Goal: Task Accomplishment & Management: Manage account settings

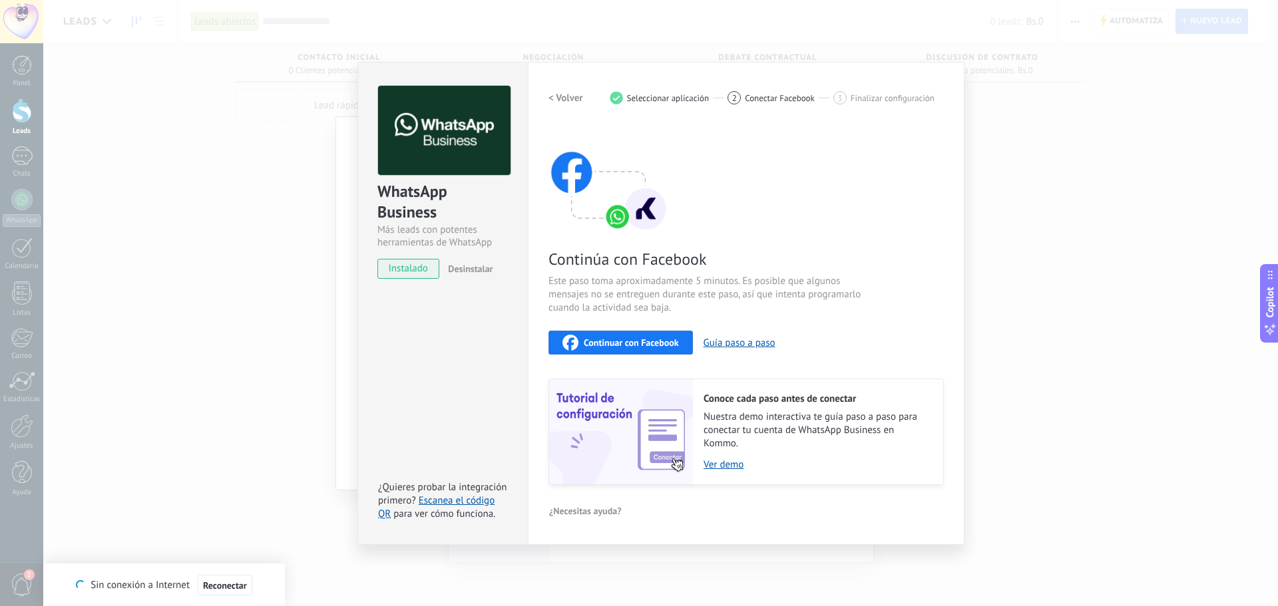
click at [190, 108] on div "WhatsApp Business Más leads con potentes herramientas de WhatsApp instalado Des…" at bounding box center [660, 303] width 1235 height 606
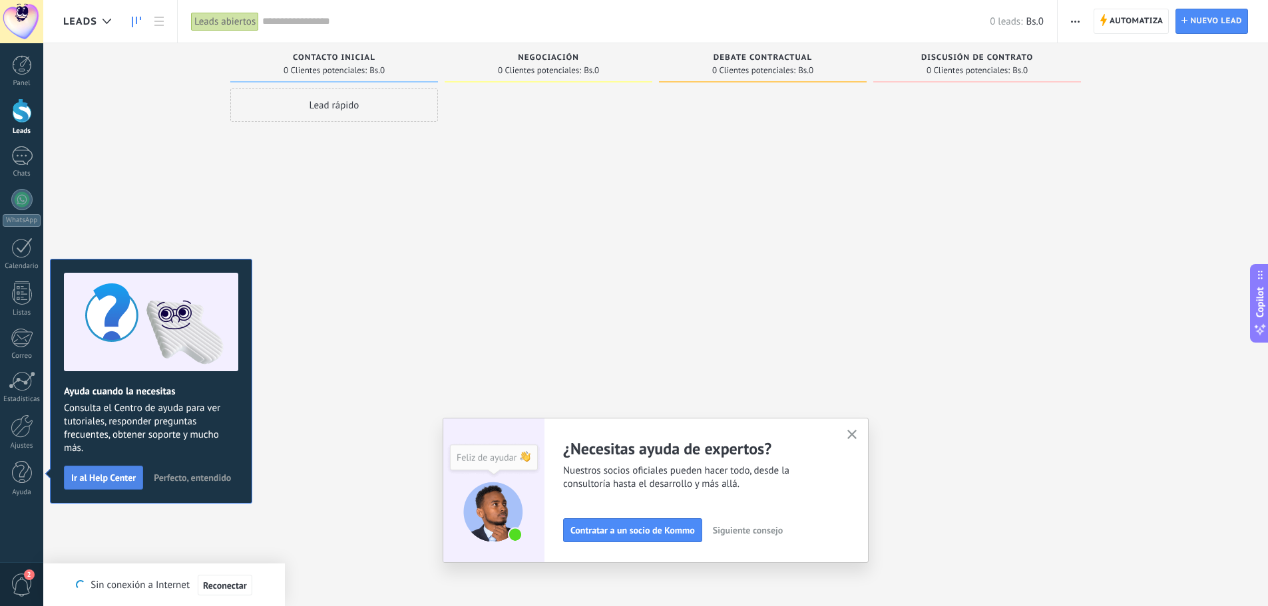
click at [112, 476] on span "Ir al Help Center" at bounding box center [103, 477] width 65 height 9
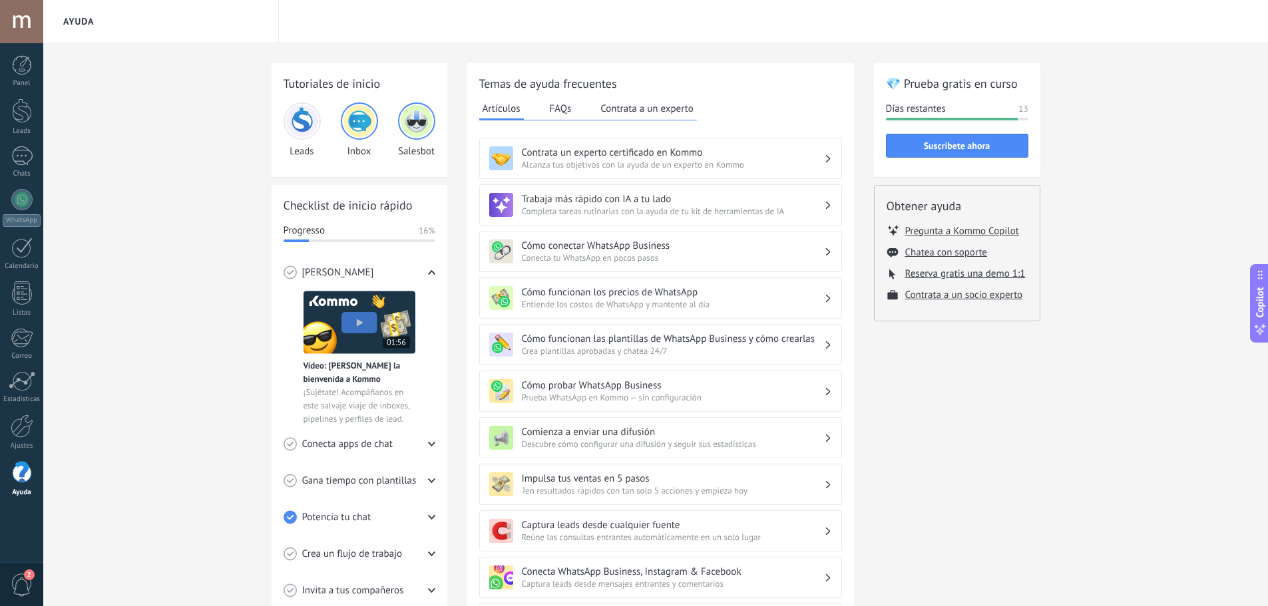
scroll to position [22, 0]
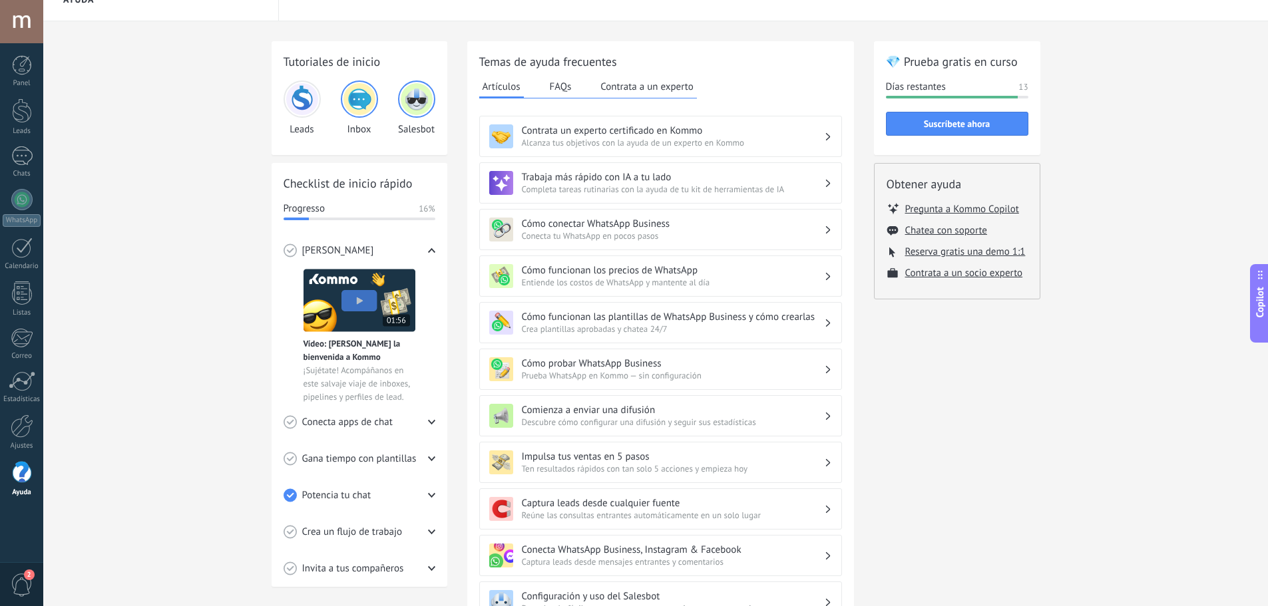
click at [818, 229] on h3 "Cómo conectar WhatsApp Business" at bounding box center [673, 224] width 302 height 13
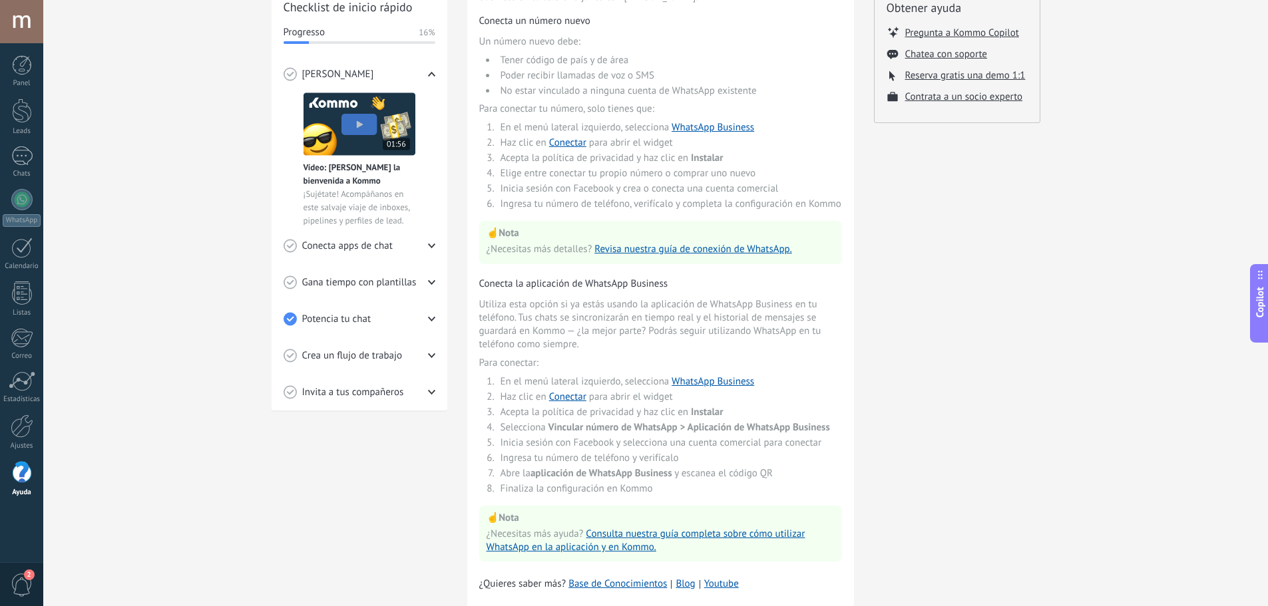
scroll to position [222, 0]
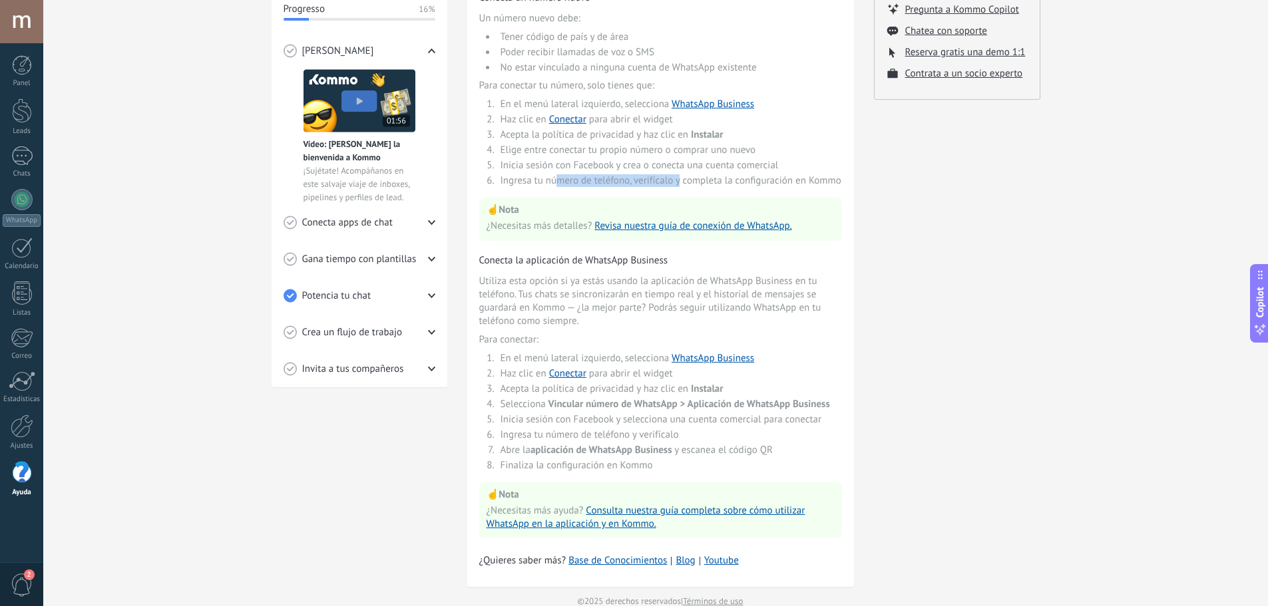
drag, startPoint x: 554, startPoint y: 184, endPoint x: 679, endPoint y: 176, distance: 124.7
click at [679, 176] on li "Ingresa tu número de teléfono, verifícalo y completa la configuración en Kommo" at bounding box center [669, 180] width 345 height 13
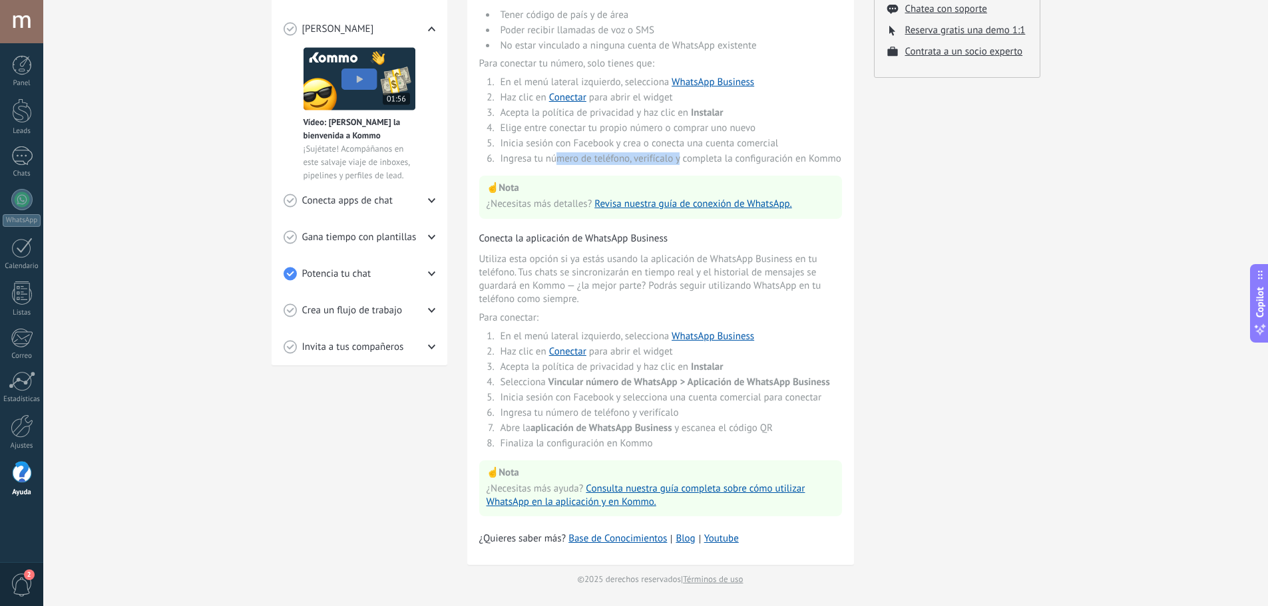
scroll to position [223, 0]
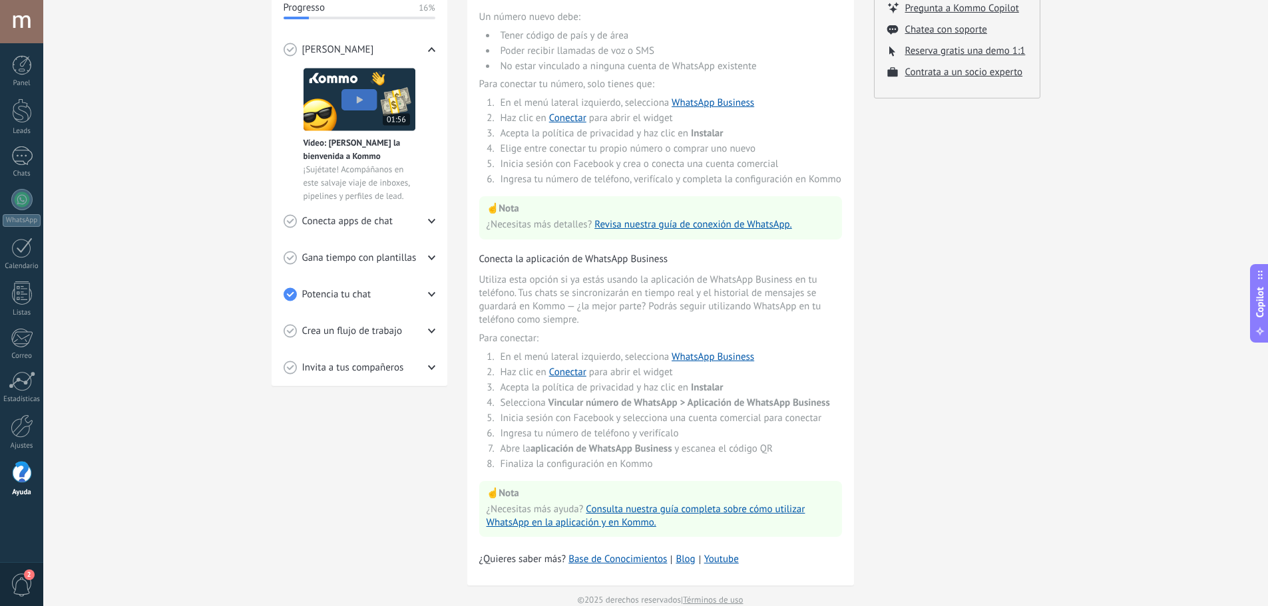
click at [648, 148] on li "Elige entre conectar tu propio número o comprar uno nuevo" at bounding box center [669, 148] width 345 height 13
drag, startPoint x: 600, startPoint y: 148, endPoint x: 765, endPoint y: 153, distance: 165.2
click at [765, 153] on li "Elige entre conectar tu propio número o comprar uno nuevo" at bounding box center [669, 148] width 345 height 13
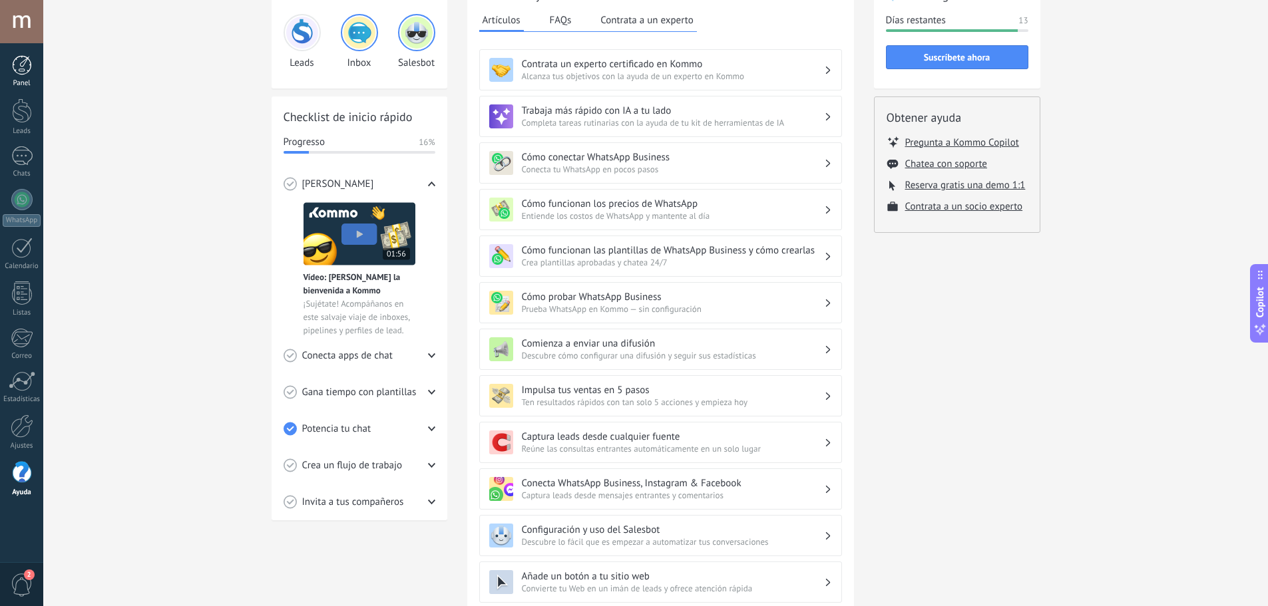
click at [27, 69] on div at bounding box center [22, 65] width 20 height 20
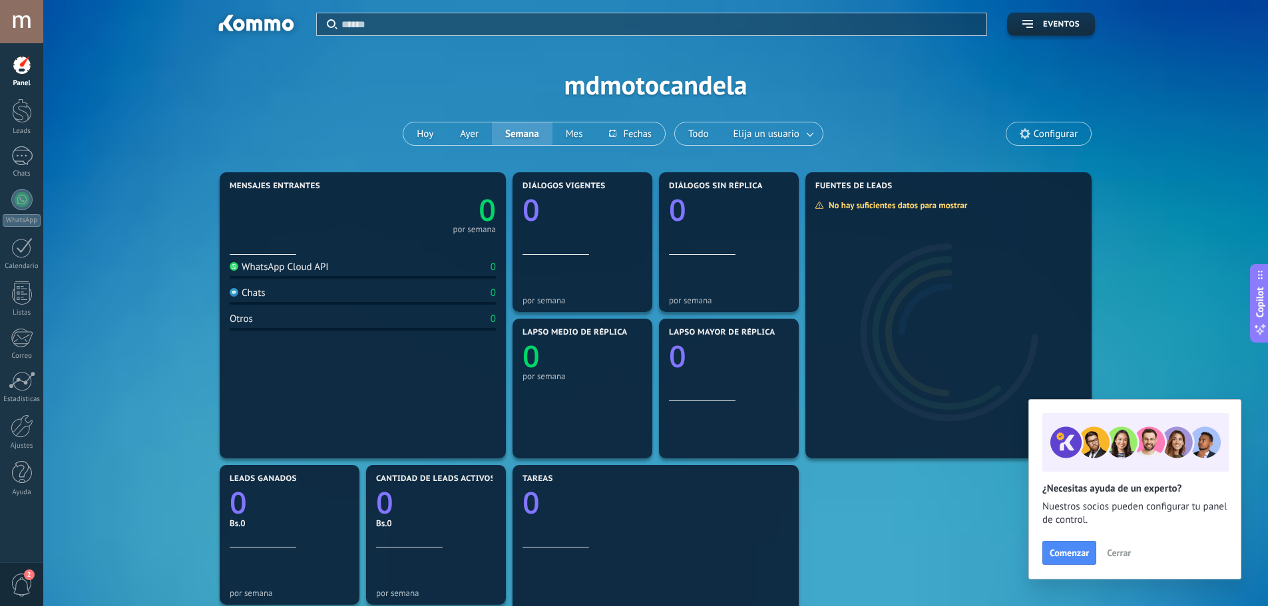
click at [430, 120] on div "Aplicar Eventos mdmotocandela Hoy Ayer Semana Mes Todo Elija un usuario Configu…" at bounding box center [655, 84] width 1185 height 169
click at [1120, 551] on span "Cerrar" at bounding box center [1119, 552] width 24 height 9
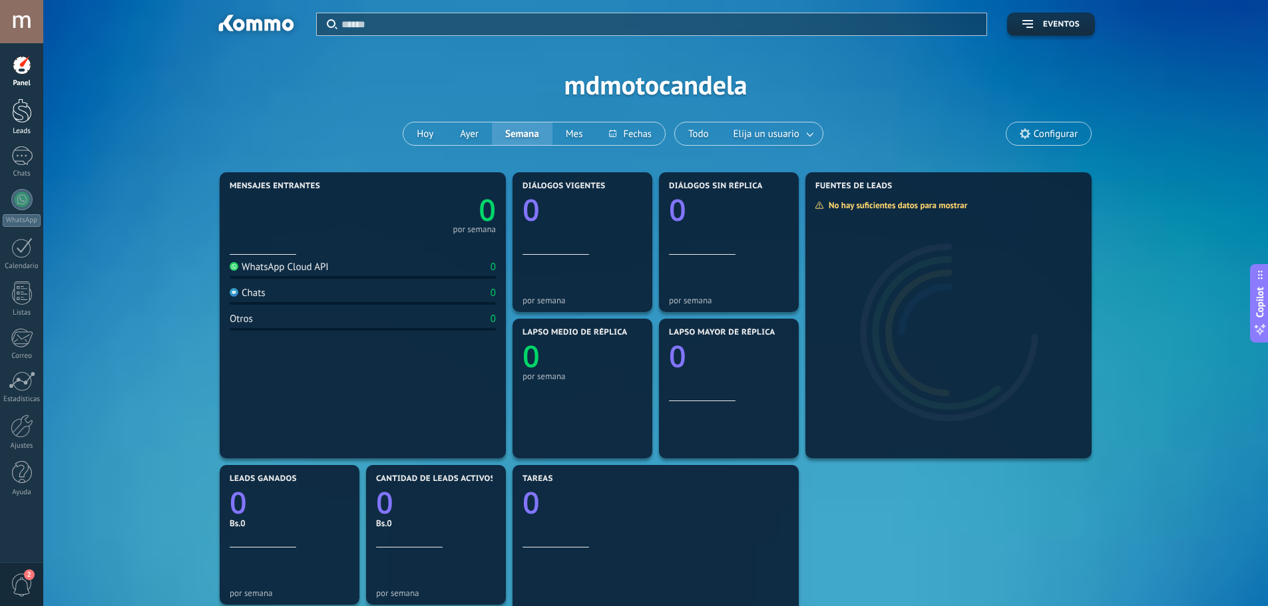
click at [22, 117] on div at bounding box center [22, 111] width 20 height 25
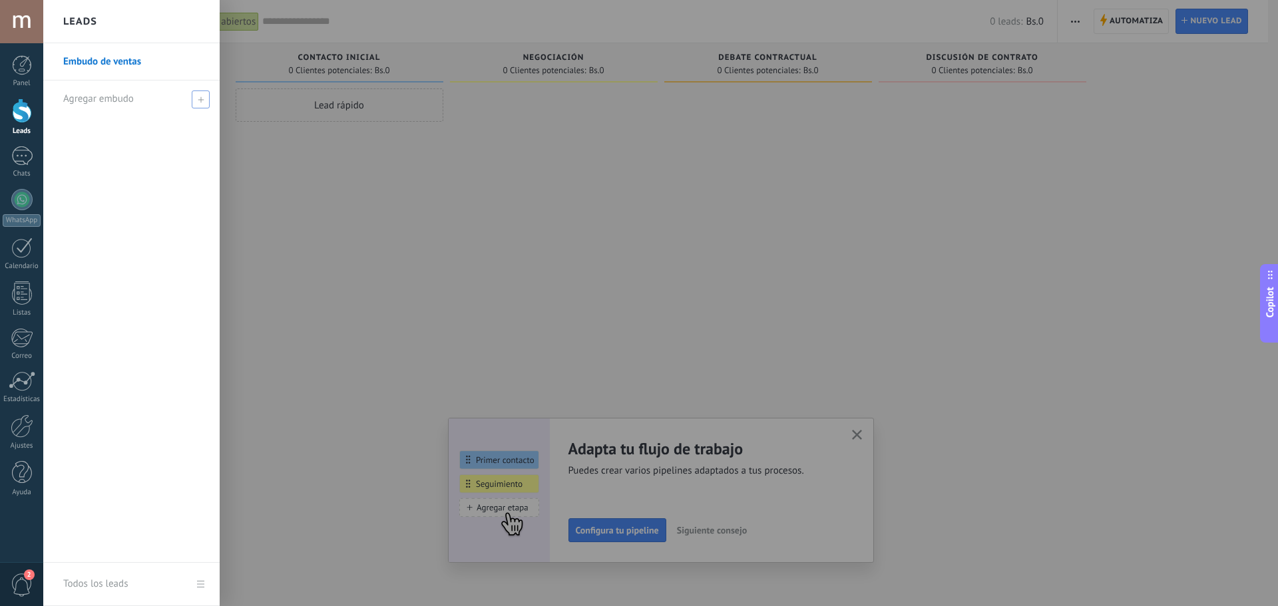
click at [201, 100] on use at bounding box center [201, 100] width 6 height 6
click at [100, 63] on link "Embudo de ventas" at bounding box center [134, 61] width 143 height 37
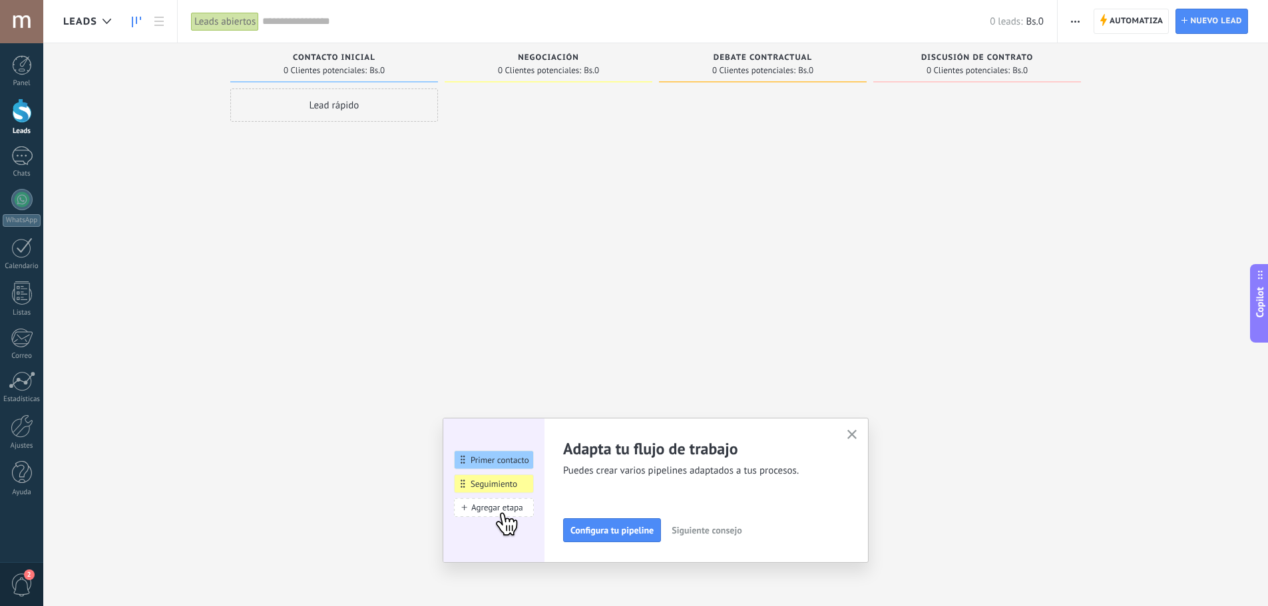
click at [544, 55] on span "Negociación" at bounding box center [548, 57] width 61 height 9
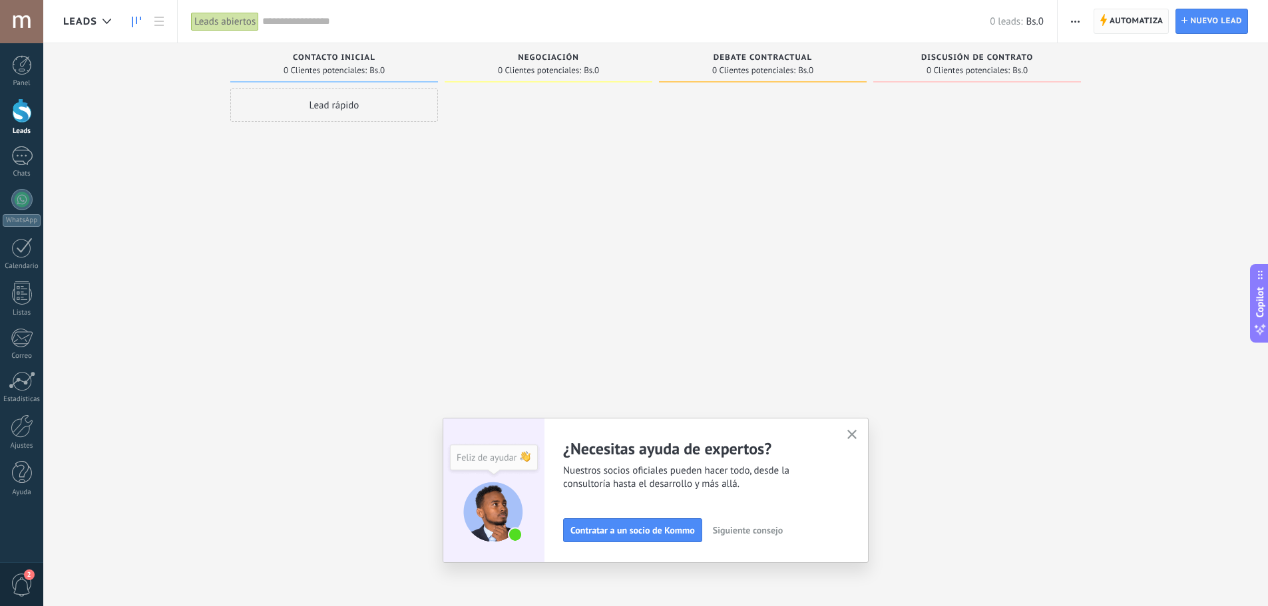
click at [1133, 19] on span "Automatiza" at bounding box center [1137, 21] width 54 height 24
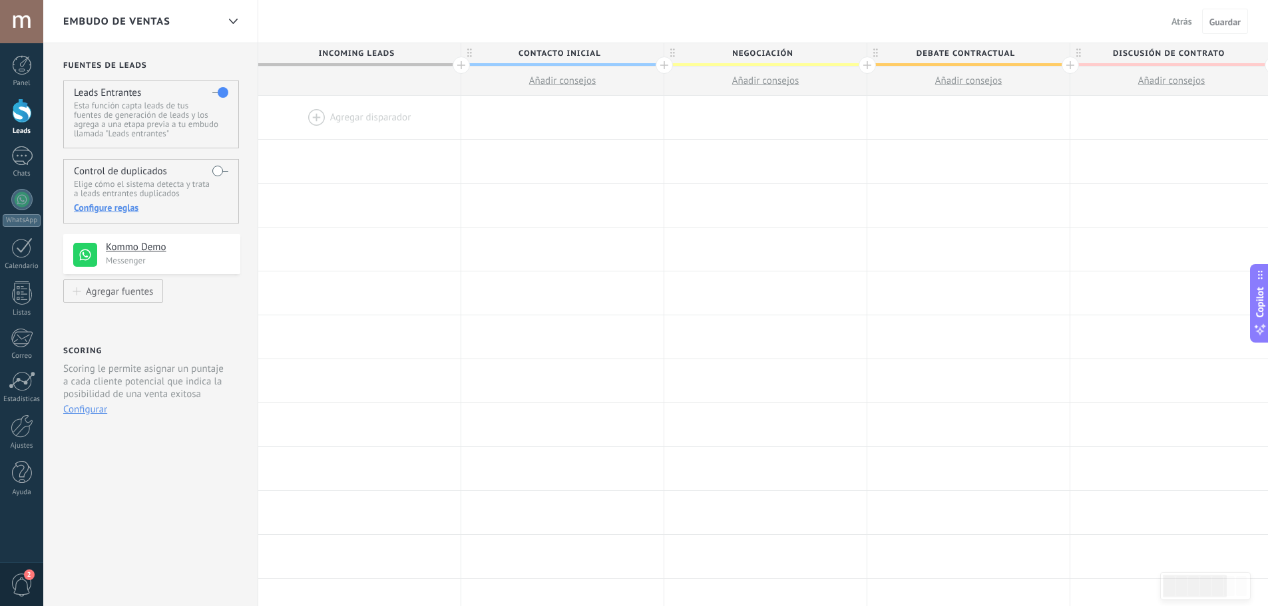
click at [399, 52] on span "Incoming leads" at bounding box center [356, 53] width 196 height 21
click at [226, 173] on label at bounding box center [220, 170] width 16 height 21
click at [582, 49] on span "Contacto inicial" at bounding box center [559, 53] width 196 height 21
drag, startPoint x: 612, startPoint y: 52, endPoint x: 513, endPoint y: 63, distance: 99.8
click at [513, 63] on div "**********" at bounding box center [562, 54] width 203 height 23
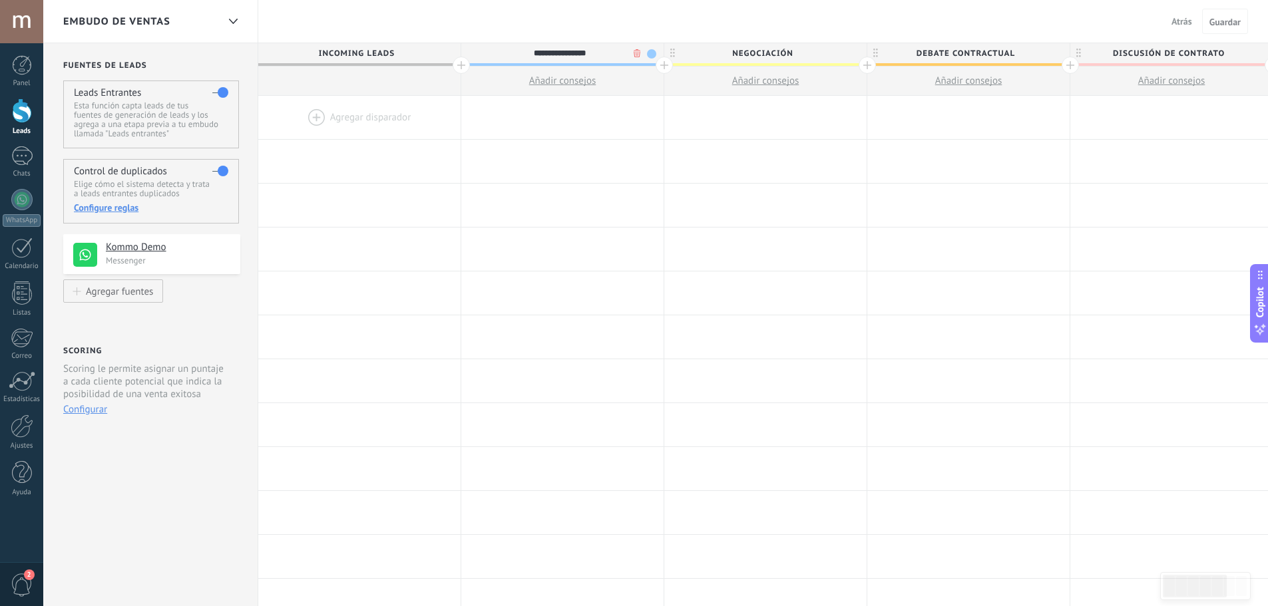
click at [587, 32] on div "Embudo de ventas Atrás Cancelar Guardar" at bounding box center [655, 21] width 1225 height 43
click at [586, 44] on span "Contacto inicial" at bounding box center [559, 53] width 196 height 21
type input "*"
type input "*********"
drag, startPoint x: 563, startPoint y: 53, endPoint x: 639, endPoint y: 108, distance: 94.3
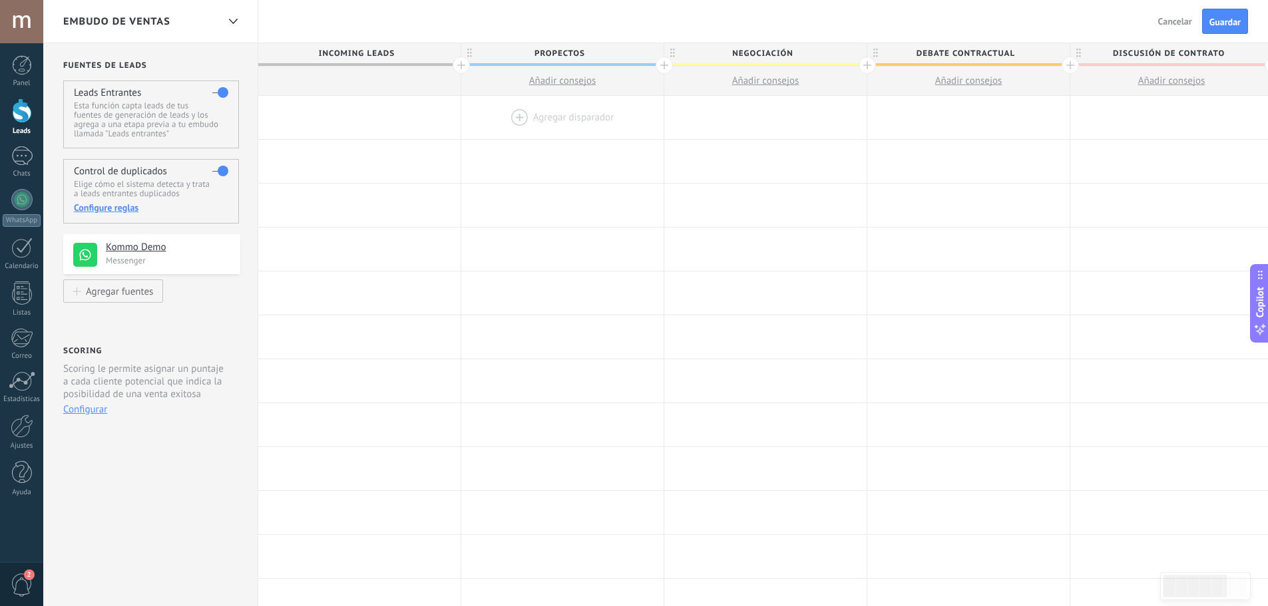
click at [563, 53] on span "PROPECTOS" at bounding box center [559, 53] width 196 height 21
type input "**********"
click at [783, 55] on span "Negociación" at bounding box center [762, 53] width 196 height 21
click at [783, 55] on input "**********" at bounding box center [762, 53] width 176 height 20
type input "**********"
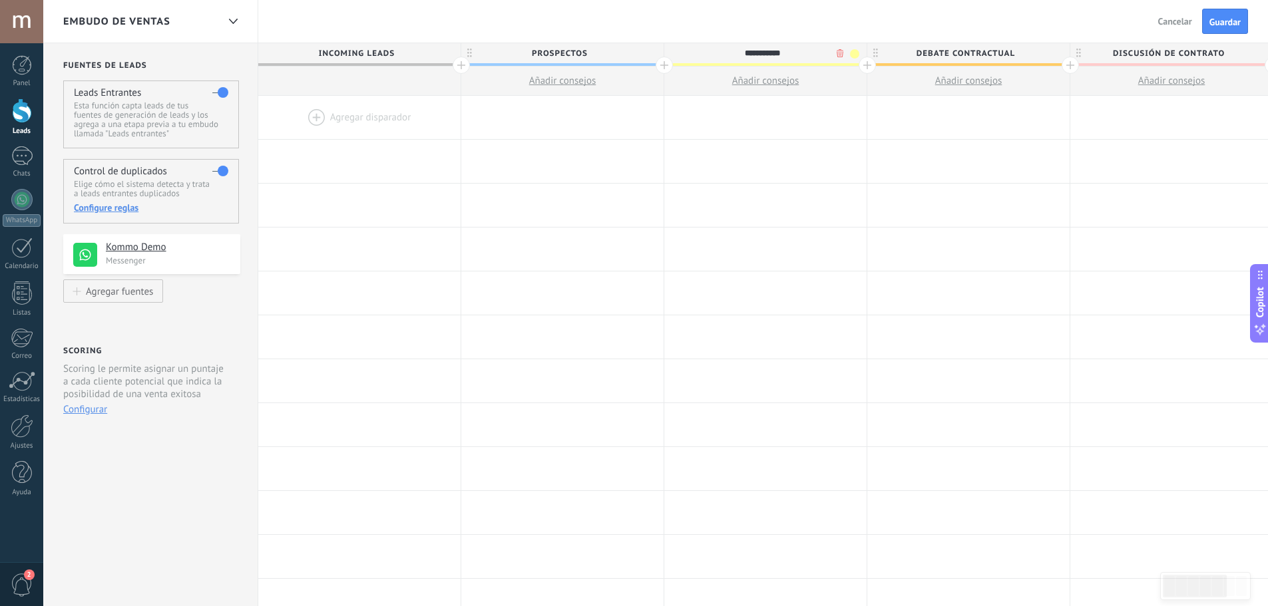
click at [969, 49] on span "Debate contractual" at bounding box center [965, 53] width 196 height 21
type input "*"
type input "******"
click at [1151, 51] on span "Discusión de contrato" at bounding box center [1168, 53] width 196 height 21
click at [1151, 51] on input "**********" at bounding box center [1168, 53] width 176 height 20
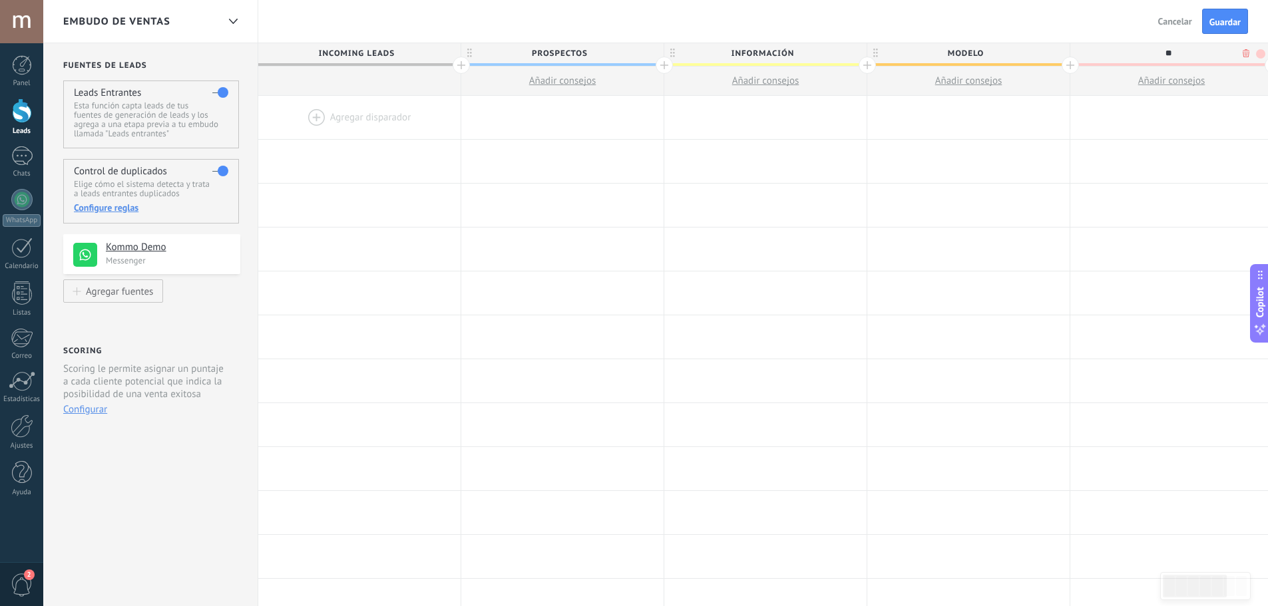
type input "*"
type input "****"
click at [1147, 140] on div at bounding box center [1171, 161] width 202 height 43
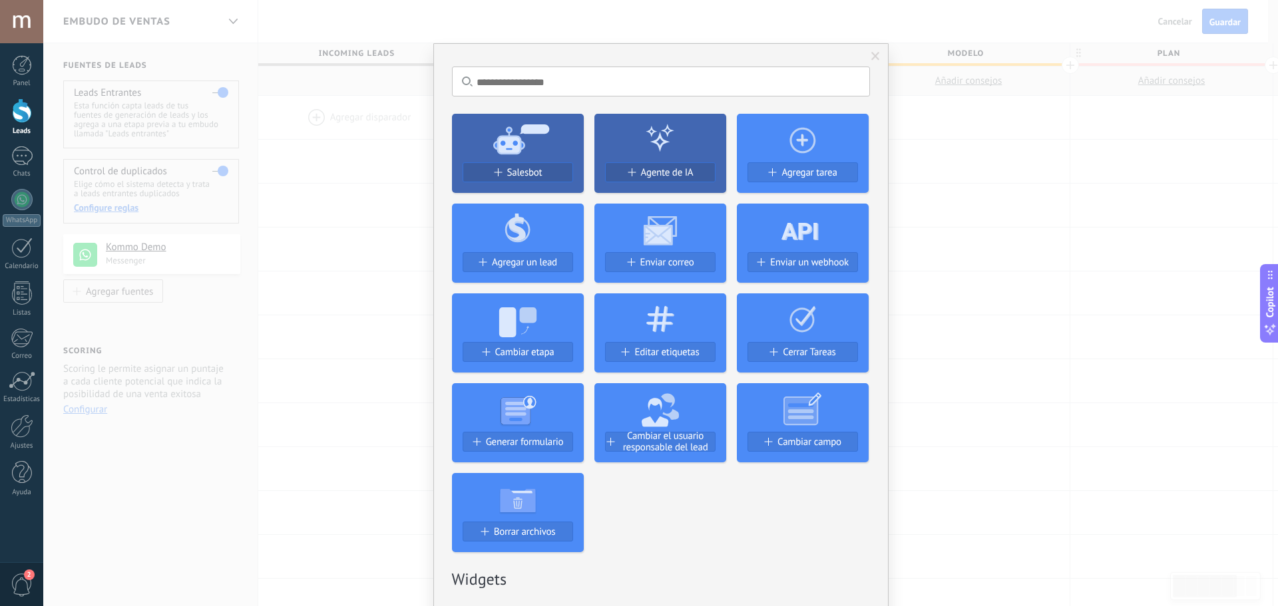
click at [873, 58] on span at bounding box center [875, 56] width 9 height 9
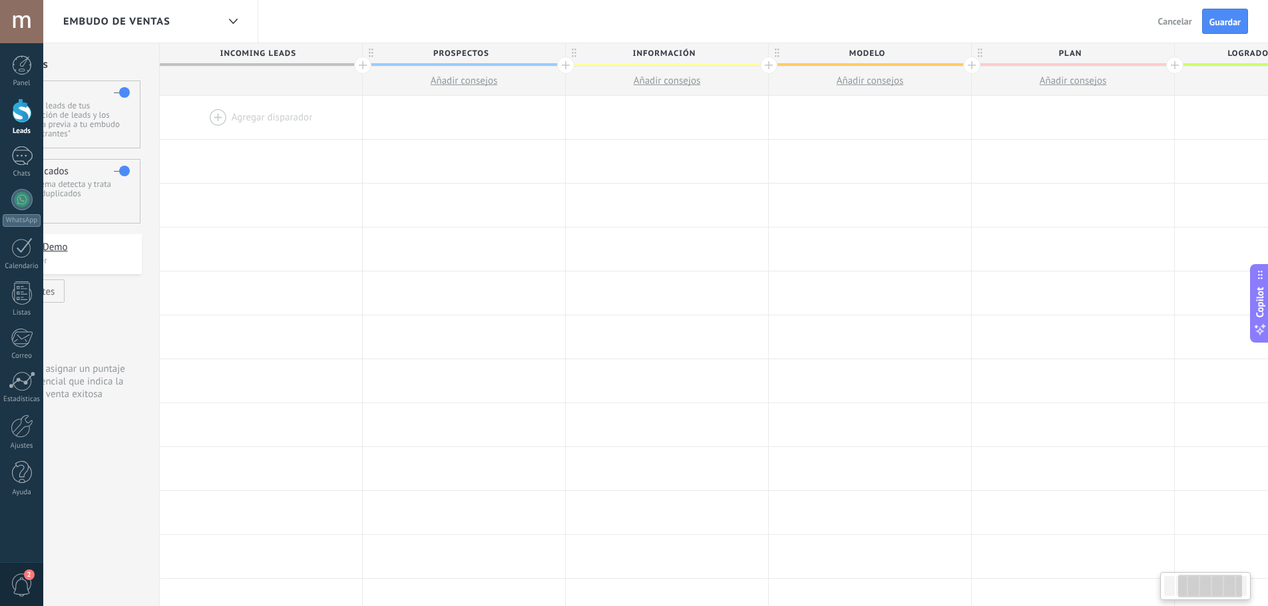
scroll to position [0, 311]
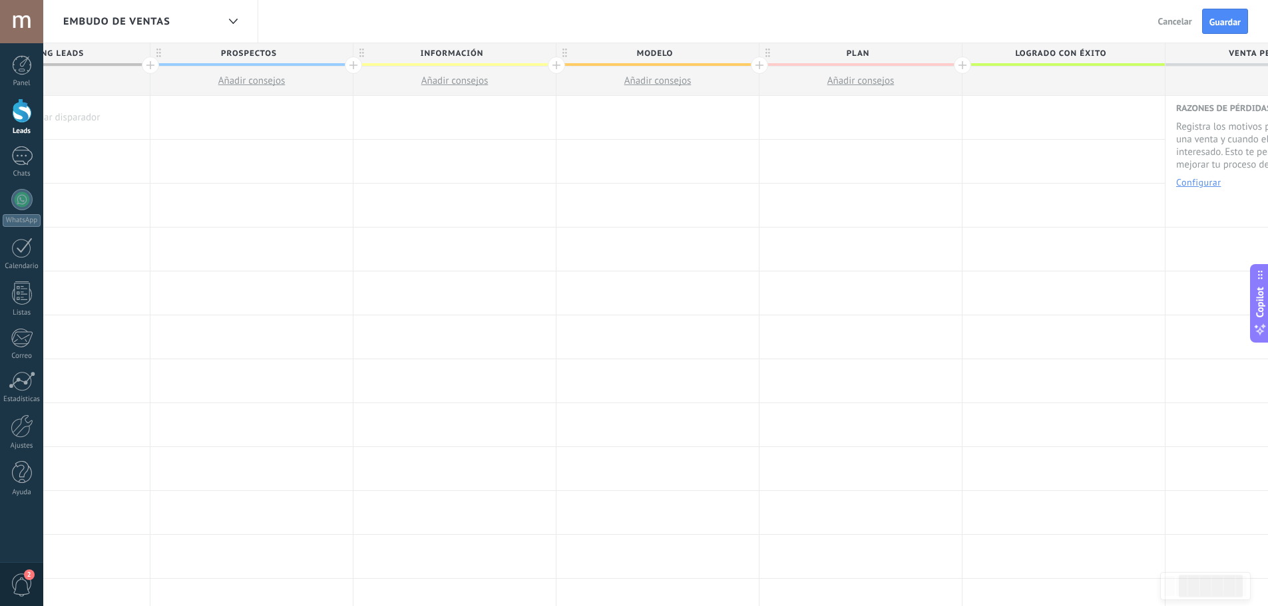
click at [1049, 53] on span "Logrado con éxito" at bounding box center [1060, 53] width 196 height 21
click at [1049, 53] on input "**********" at bounding box center [1060, 53] width 176 height 20
type input "*"
type input "**********"
click at [1247, 48] on span "Venta Perdido" at bounding box center [1263, 53] width 196 height 21
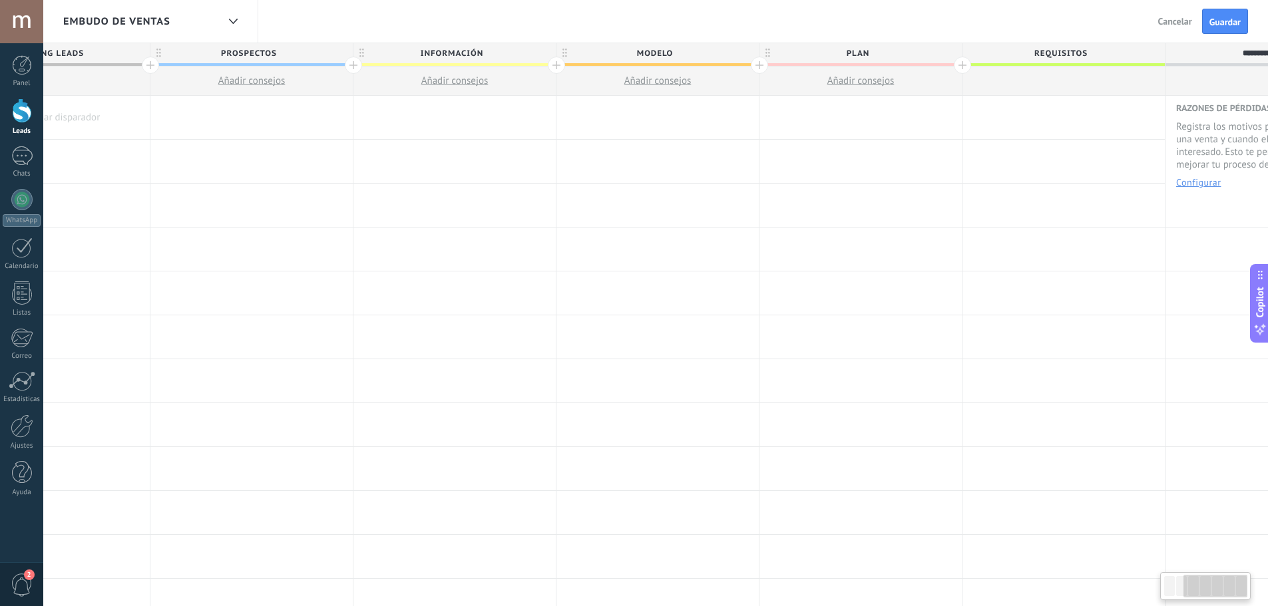
click at [1247, 48] on input "**********" at bounding box center [1263, 53] width 176 height 20
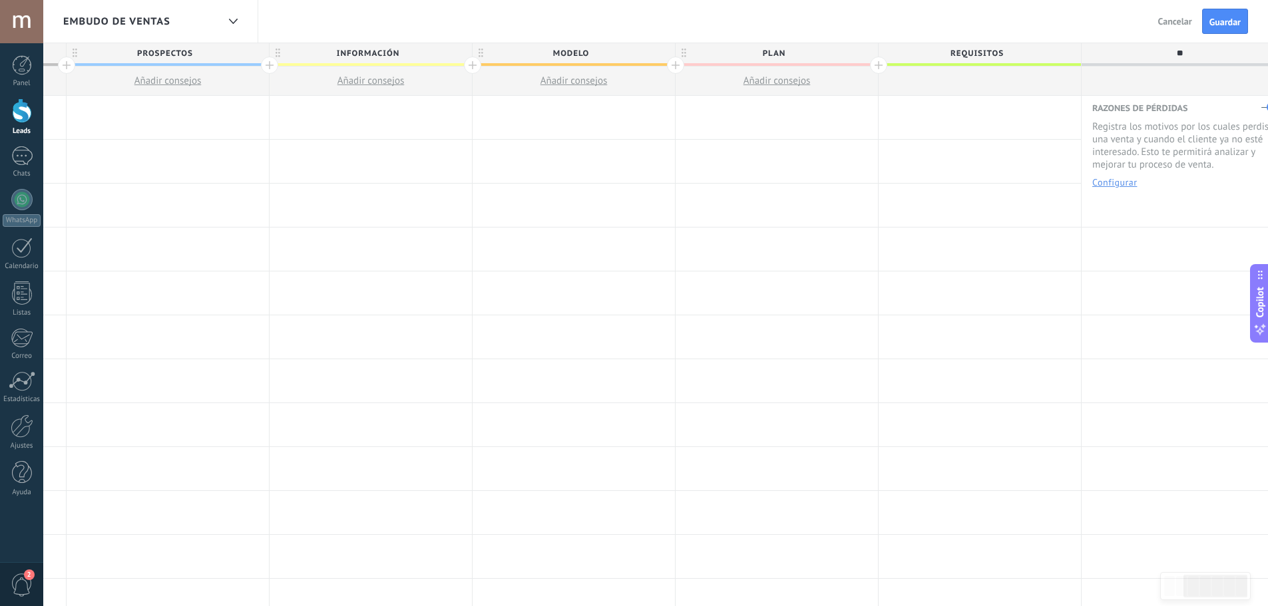
type input "*"
type input "**********"
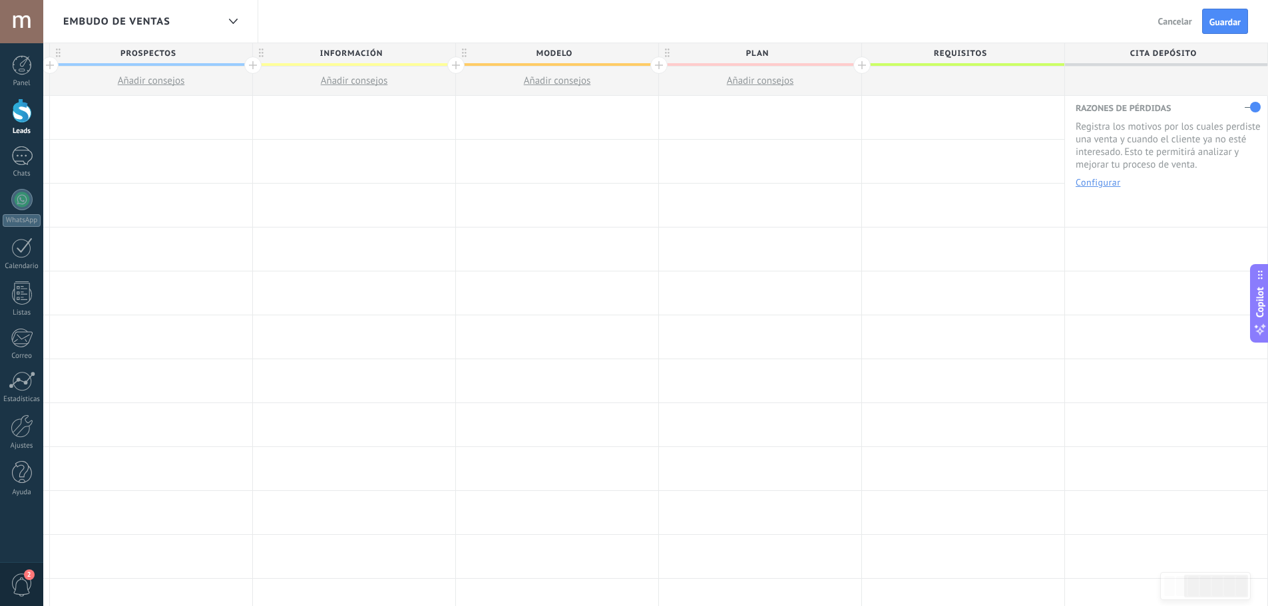
click at [861, 66] on div at bounding box center [861, 65] width 17 height 17
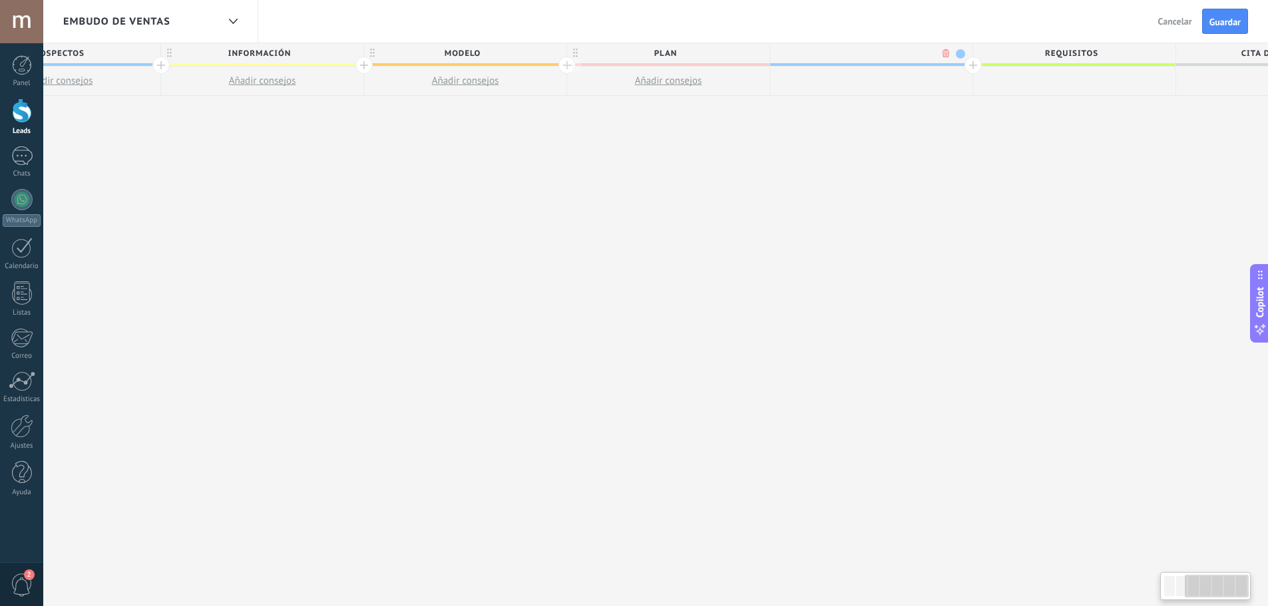
scroll to position [0, 510]
click at [1029, 57] on span "REQUISITOS" at bounding box center [1064, 53] width 196 height 21
drag, startPoint x: 1044, startPoint y: 62, endPoint x: 1022, endPoint y: 70, distance: 22.7
click at [1022, 70] on div "**********" at bounding box center [1067, 69] width 202 height 53
click at [999, 84] on div at bounding box center [1067, 81] width 202 height 29
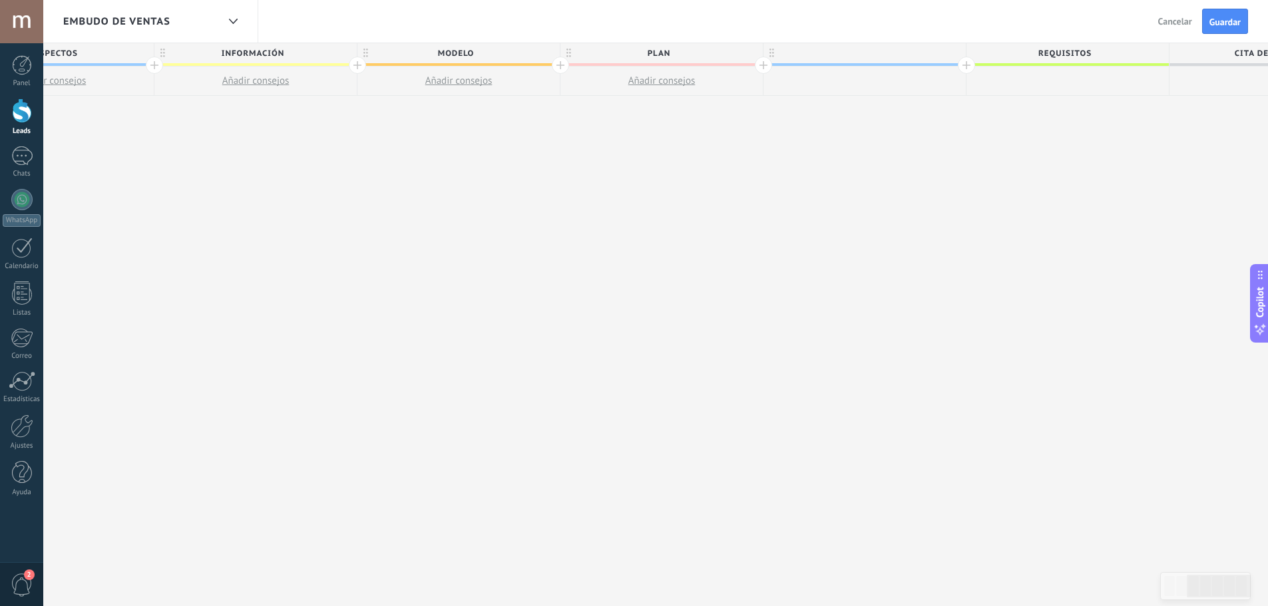
click at [870, 43] on div at bounding box center [864, 53] width 202 height 20
click at [878, 55] on input "text" at bounding box center [861, 53] width 176 height 20
type input "**********"
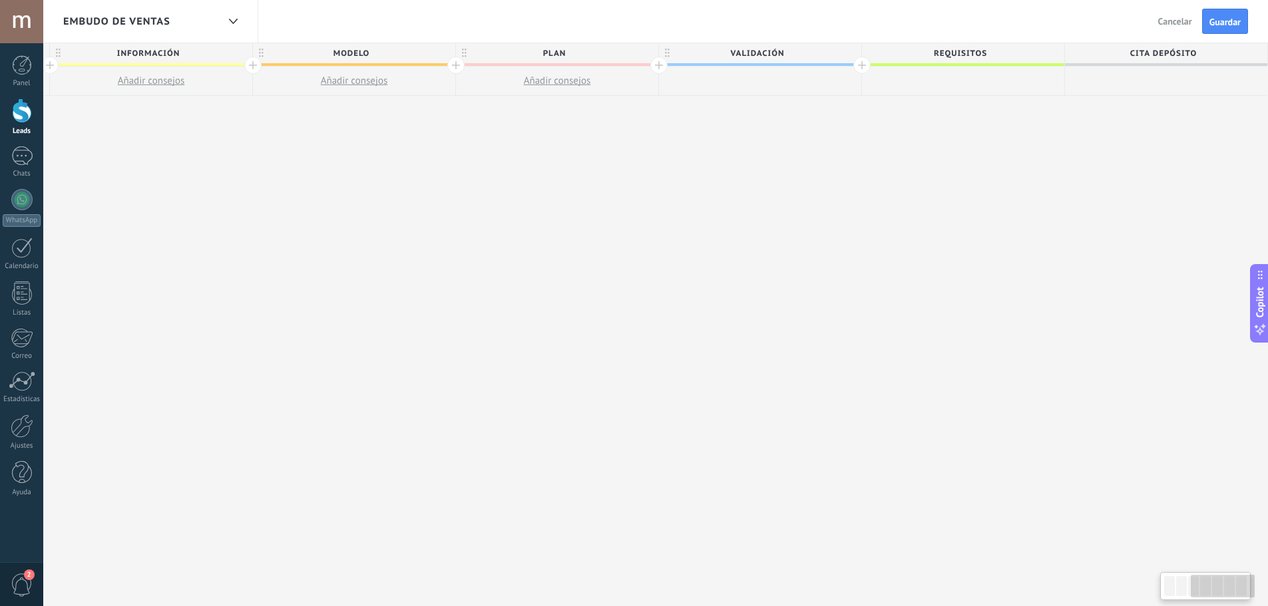
drag, startPoint x: 869, startPoint y: 72, endPoint x: 442, endPoint y: 67, distance: 426.7
drag, startPoint x: 1026, startPoint y: 74, endPoint x: 912, endPoint y: 76, distance: 113.8
click at [905, 73] on div at bounding box center [963, 81] width 202 height 29
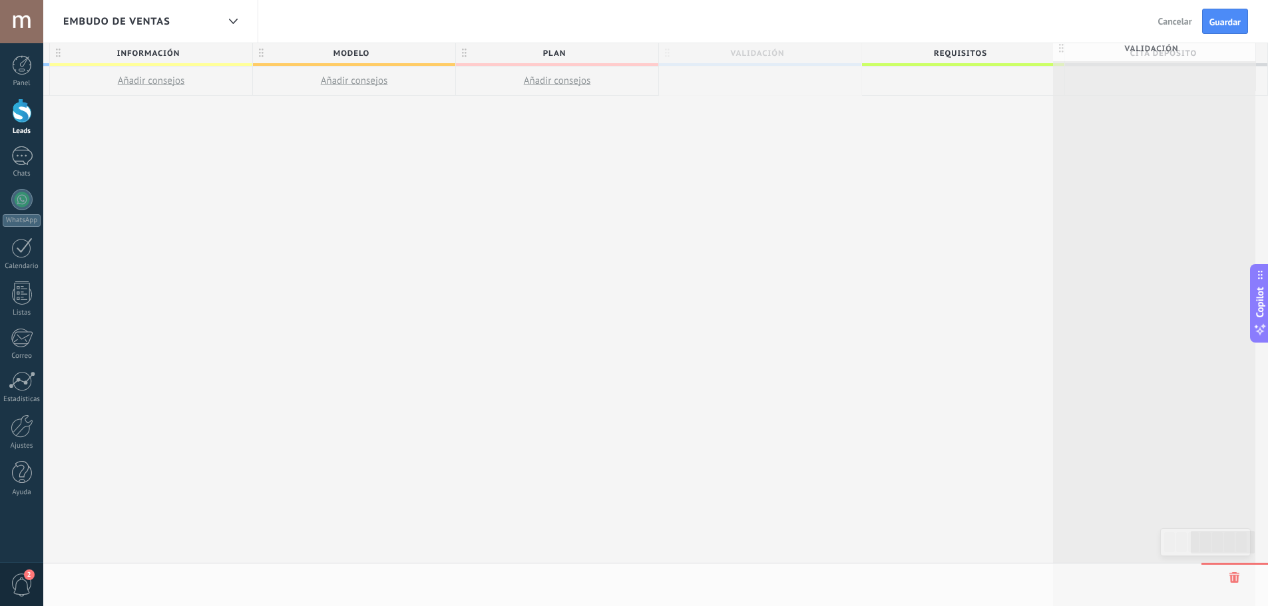
drag, startPoint x: 668, startPoint y: 49, endPoint x: 1055, endPoint y: 47, distance: 386.7
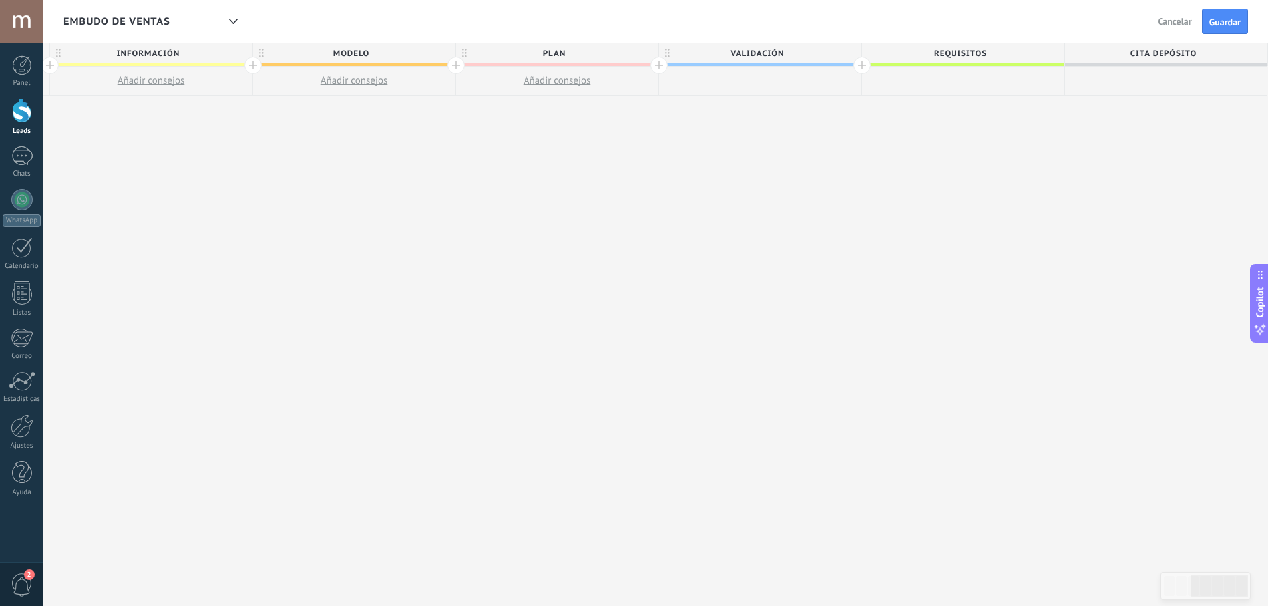
click at [962, 43] on span "REQUISITOS" at bounding box center [960, 53] width 196 height 21
click at [990, 55] on input "**********" at bounding box center [960, 53] width 176 height 20
type input "**********"
click at [1181, 55] on span "CITA DEPÓSITO" at bounding box center [1163, 53] width 196 height 21
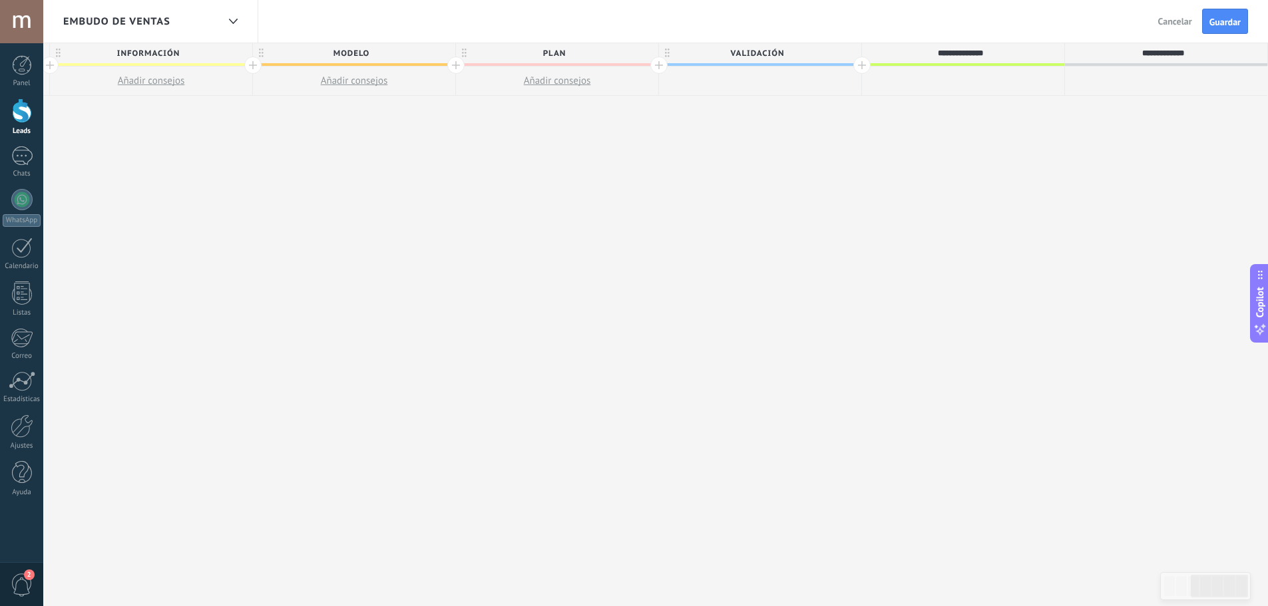
click at [1181, 55] on input "**********" at bounding box center [1163, 53] width 176 height 20
type input "*"
type input "*********"
click at [864, 69] on div at bounding box center [861, 65] width 17 height 17
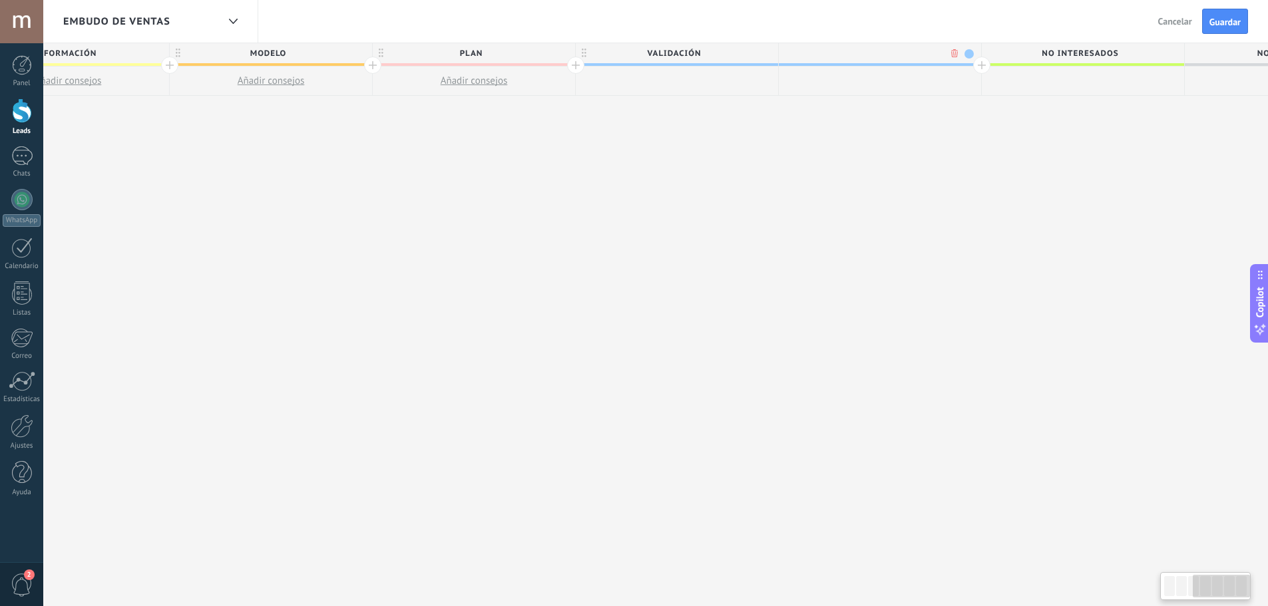
scroll to position [0, 713]
type input "********"
click at [965, 69] on div at bounding box center [966, 65] width 17 height 17
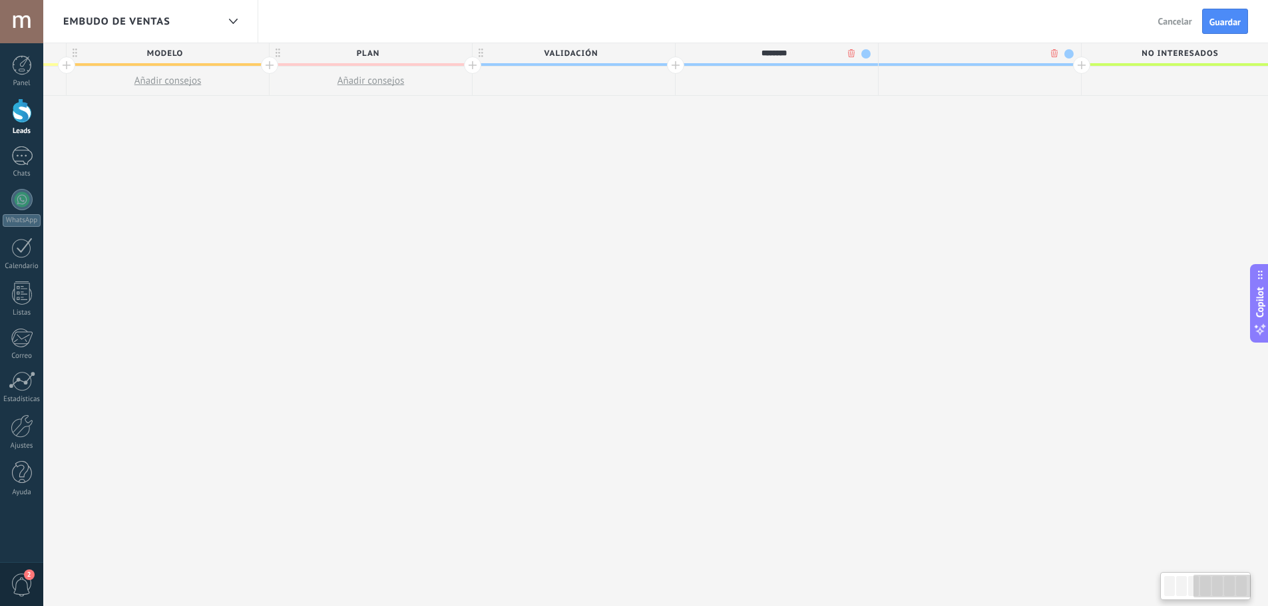
scroll to position [0, 811]
type input "*"
type input "*********"
click at [1070, 68] on div at bounding box center [1070, 65] width 17 height 17
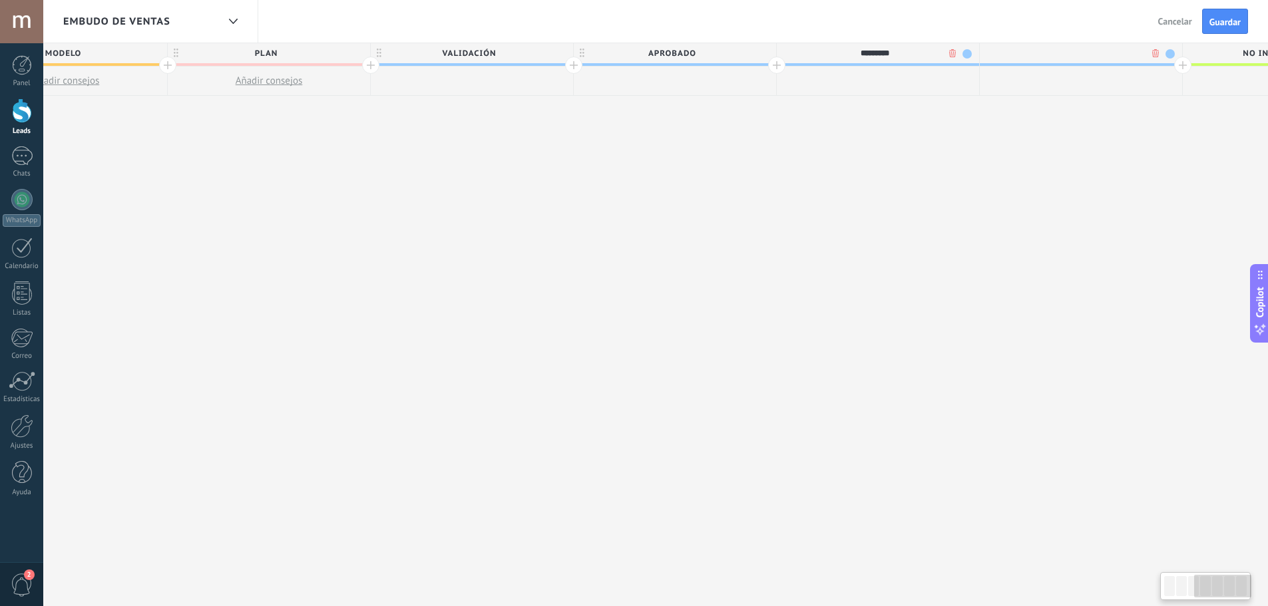
scroll to position [0, 910]
type input "*"
type input "**********"
click at [1172, 65] on div at bounding box center [1175, 65] width 17 height 17
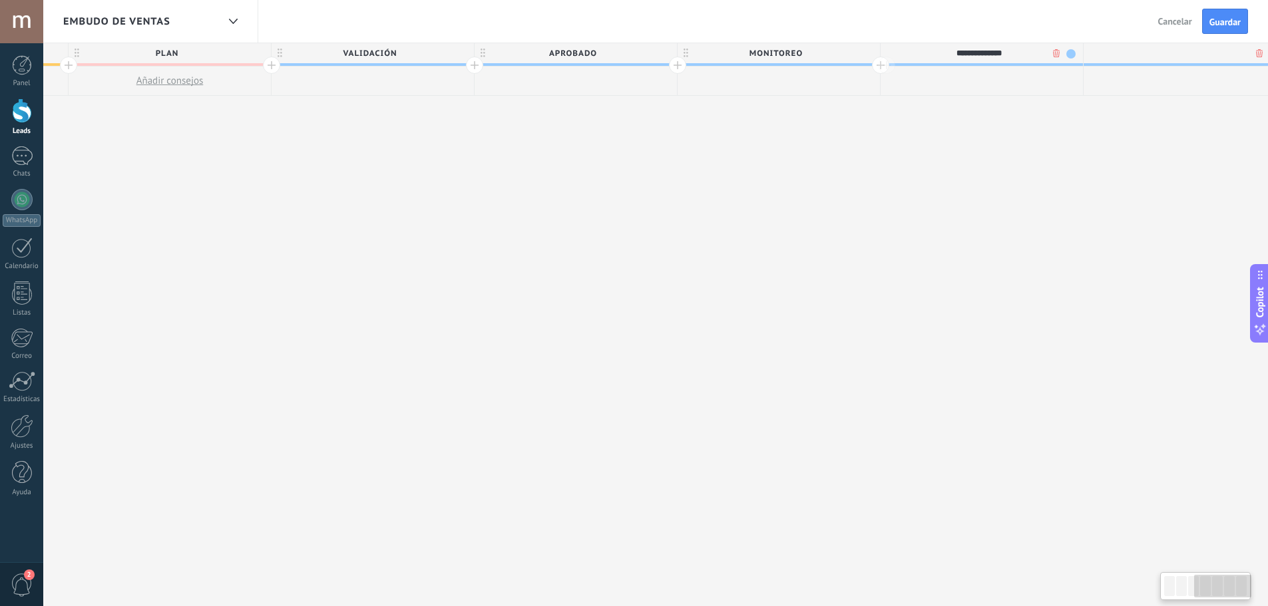
scroll to position [0, 1008]
type input "*"
type input "**********"
click at [1134, 137] on div "**********" at bounding box center [468, 325] width 2436 height 564
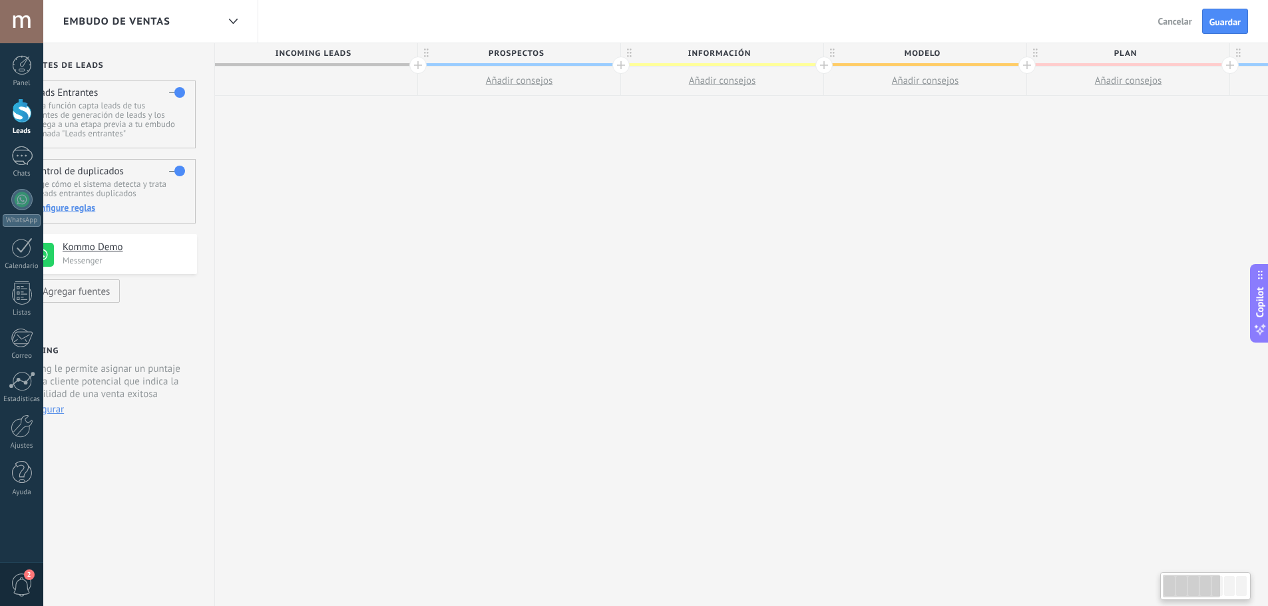
scroll to position [0, 0]
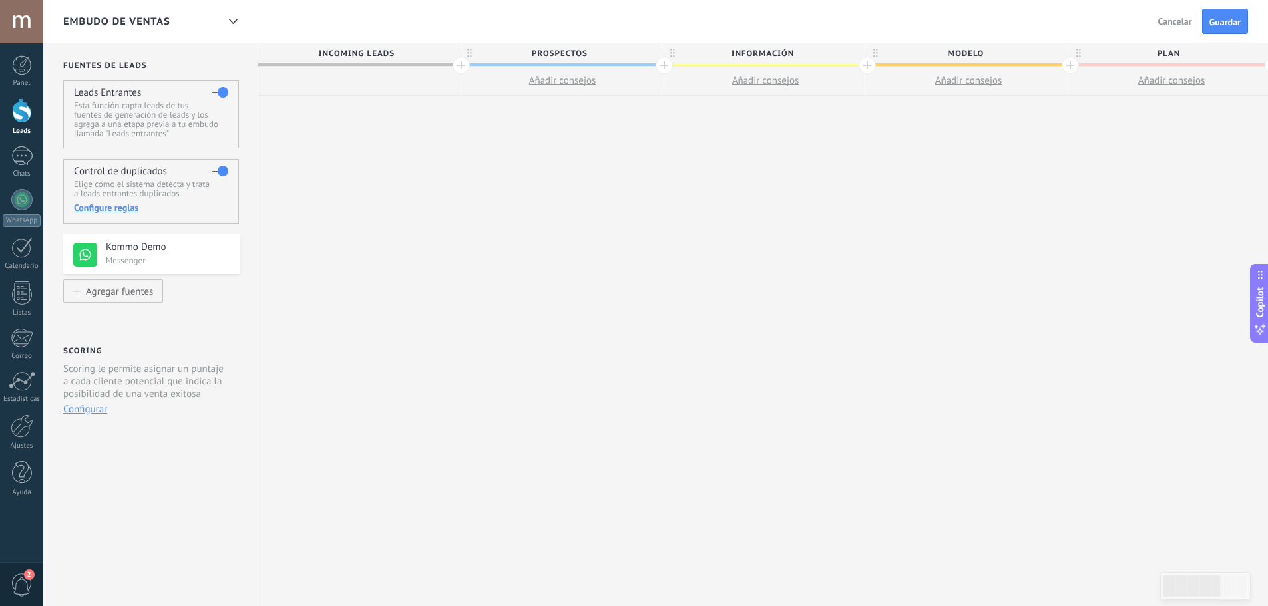
click at [1224, 11] on button "Guardar" at bounding box center [1225, 21] width 46 height 25
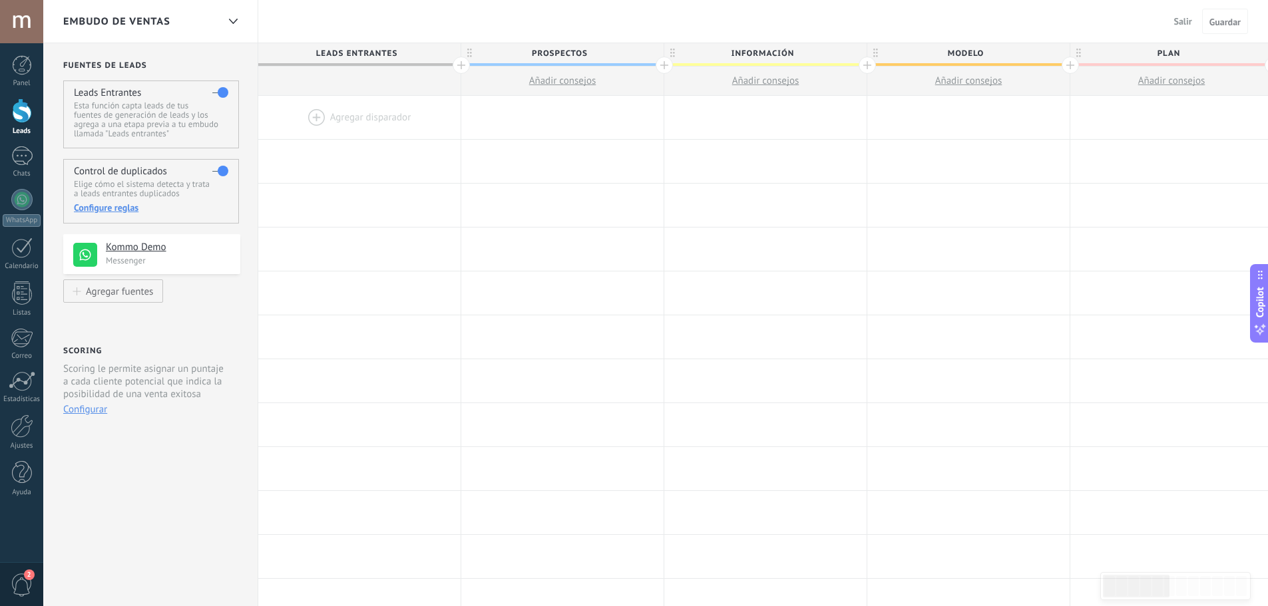
click at [339, 112] on div at bounding box center [359, 117] width 202 height 43
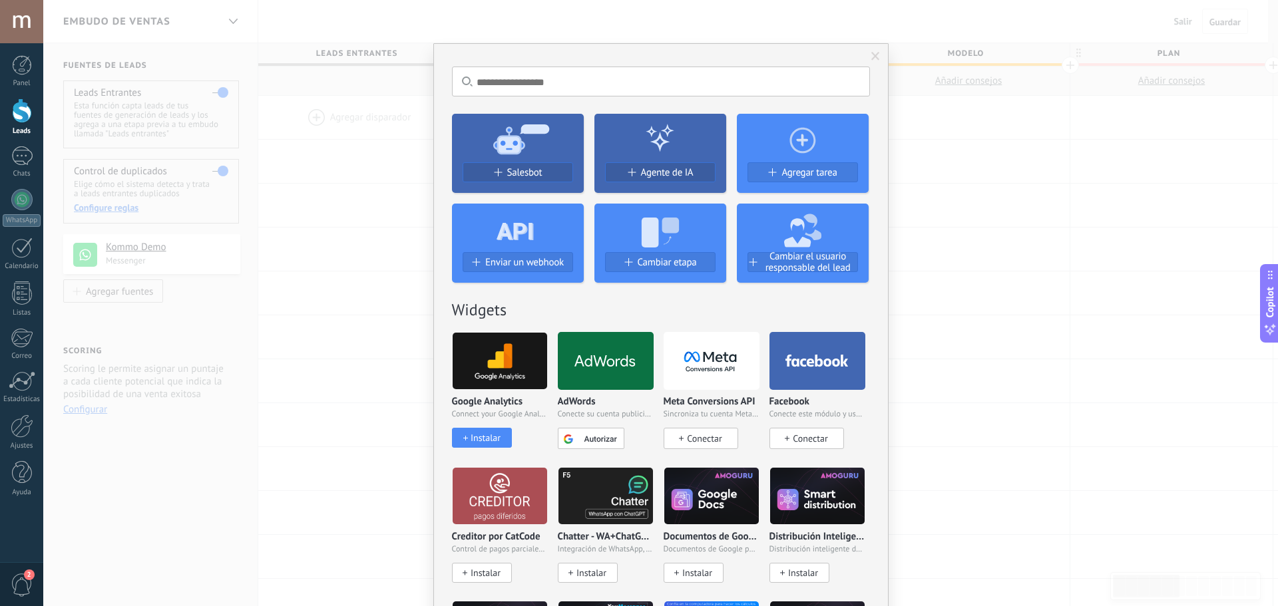
click at [652, 233] on use at bounding box center [659, 233] width 37 height 30
click at [654, 262] on span "Cambiar etapa" at bounding box center [667, 262] width 59 height 11
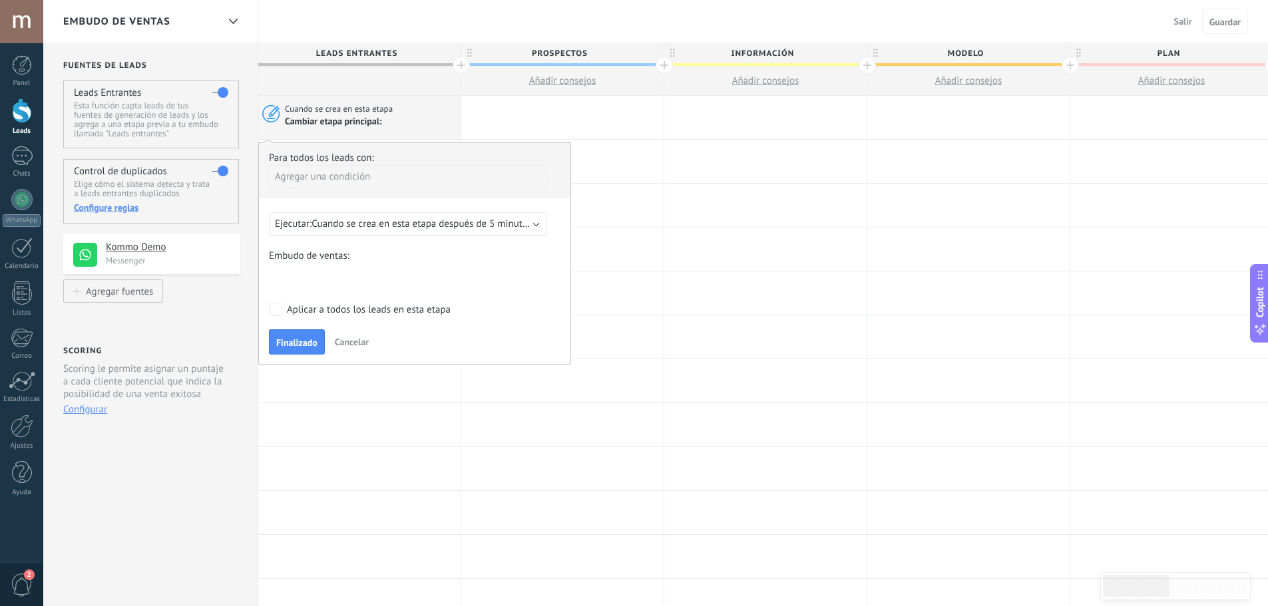
click at [355, 182] on div "Agregar una condición" at bounding box center [408, 176] width 278 height 23
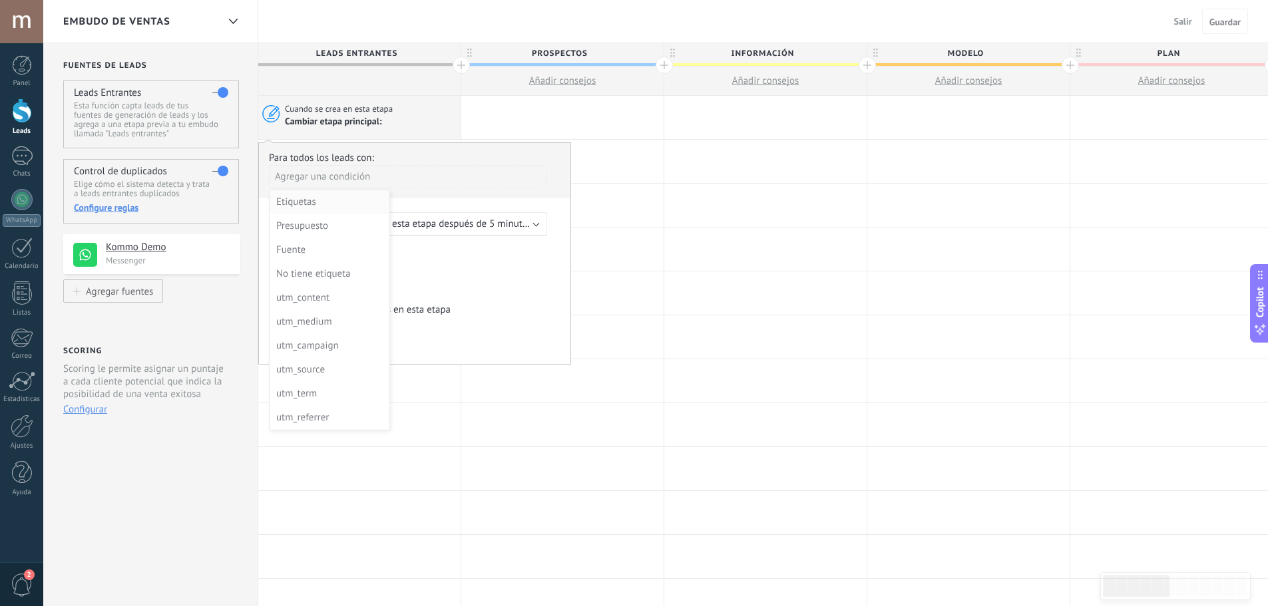
click at [313, 201] on div "Etiquetas" at bounding box center [328, 202] width 104 height 19
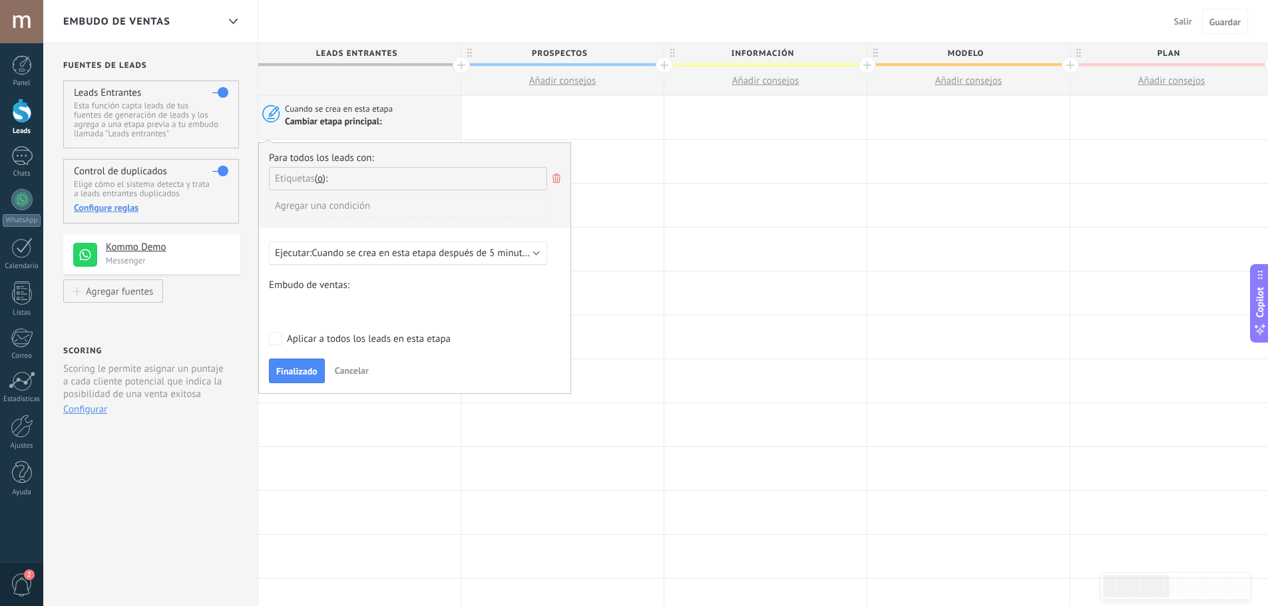
click at [536, 253] on b at bounding box center [536, 252] width 7 height 7
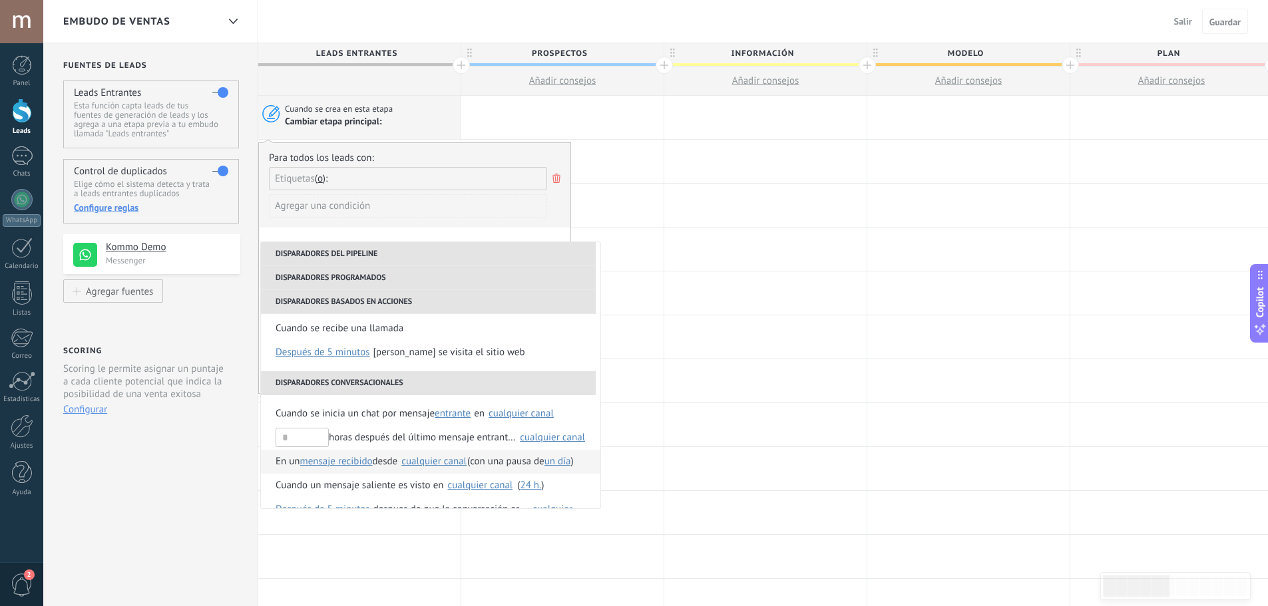
scroll to position [155, 0]
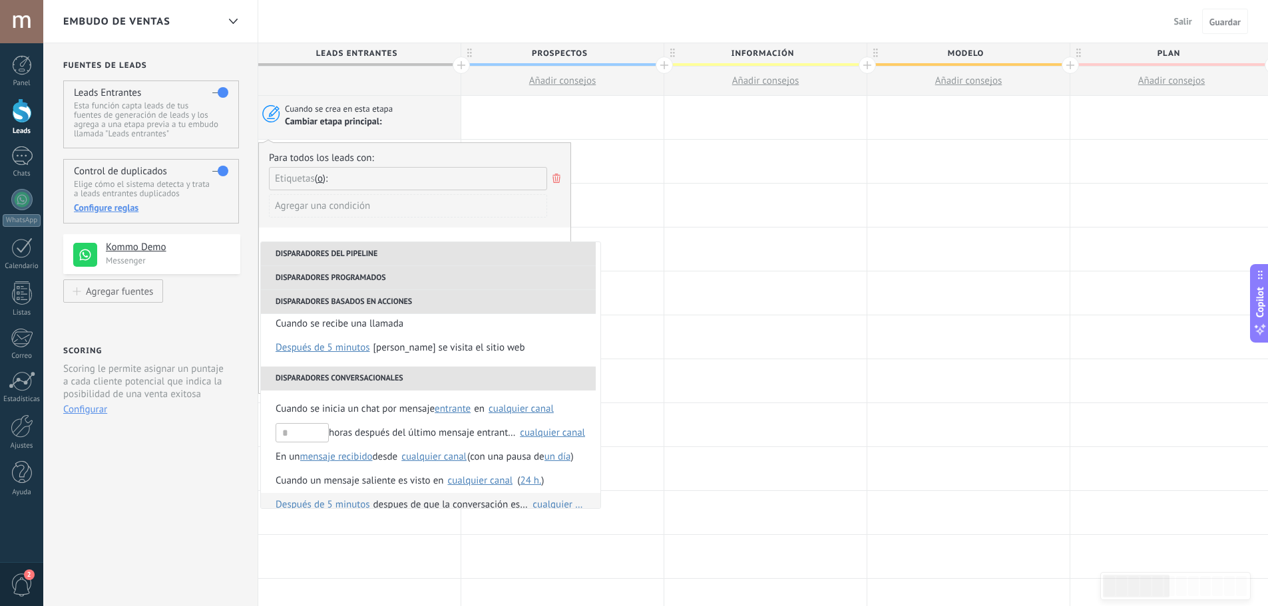
click at [540, 501] on div "cualquier canal" at bounding box center [558, 505] width 53 height 10
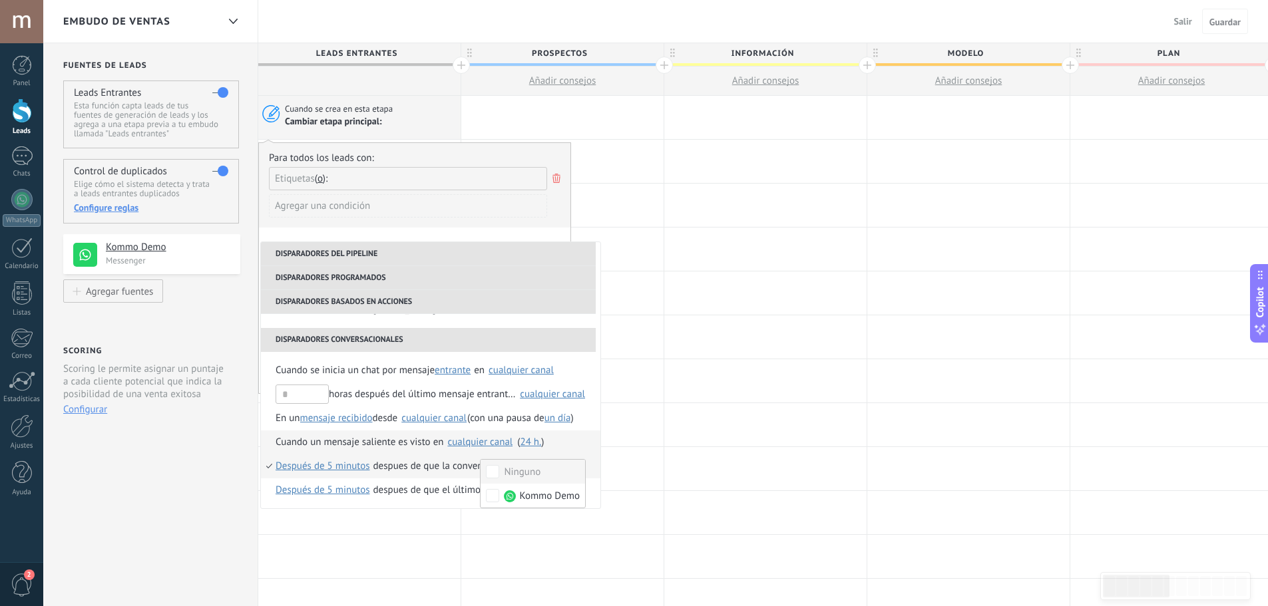
scroll to position [194, 0]
click at [534, 493] on span "Kommo Demo" at bounding box center [549, 495] width 61 height 13
click at [443, 451] on div "Cuando un mensaje saliente es visto en" at bounding box center [360, 442] width 168 height 24
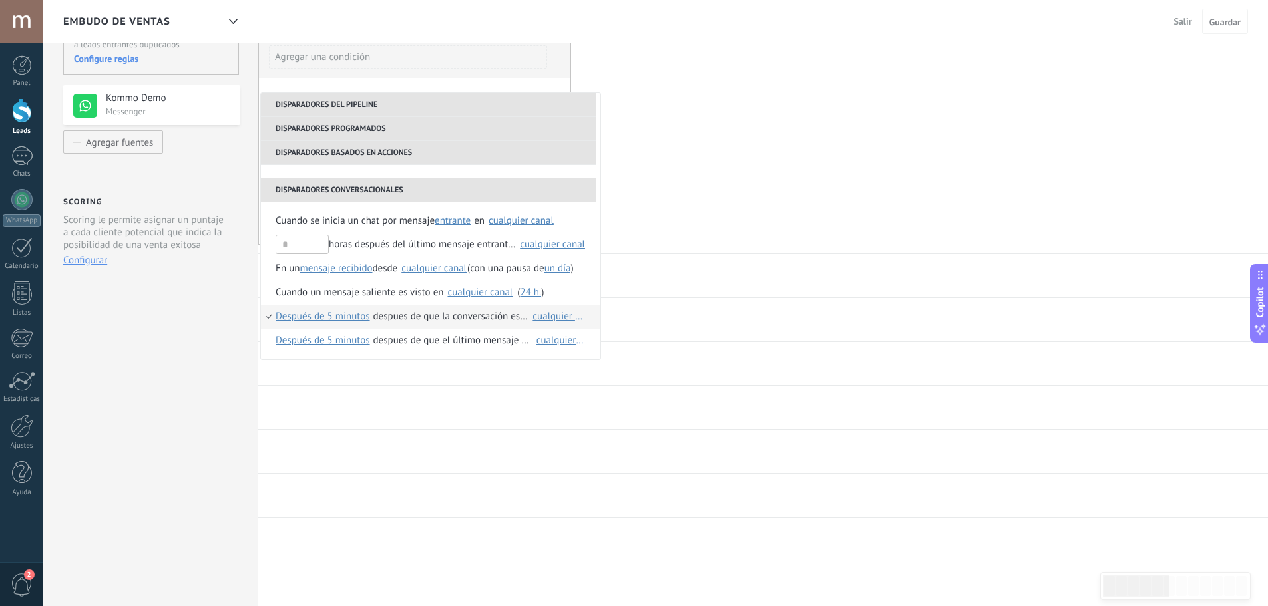
scroll to position [155, 0]
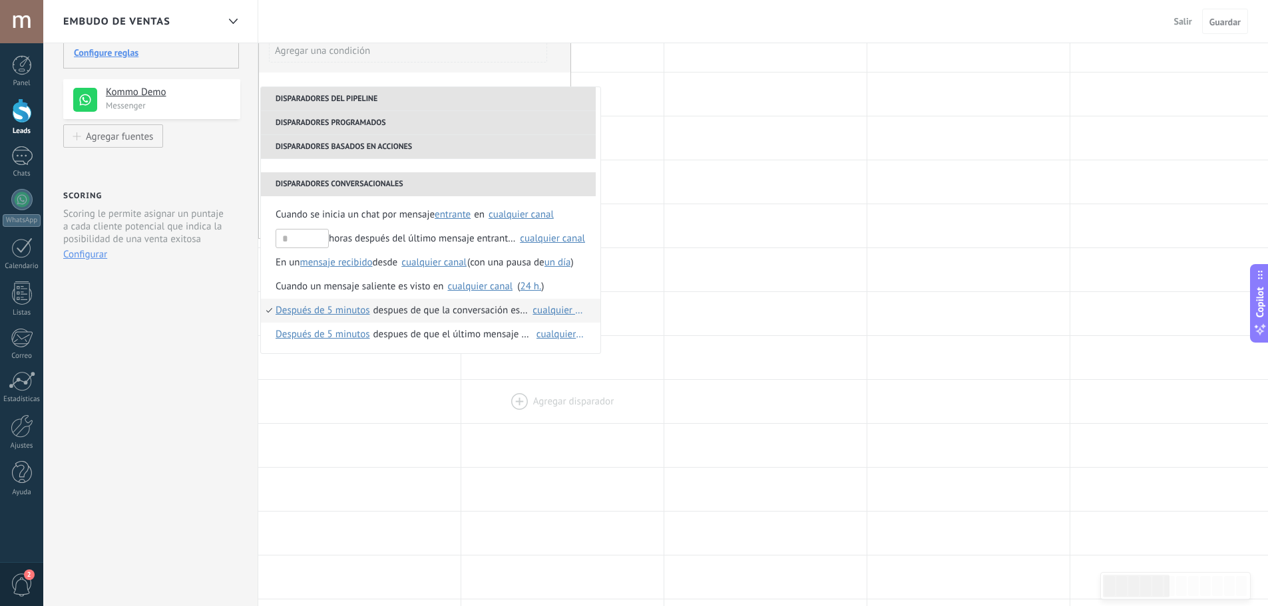
click at [614, 393] on div at bounding box center [562, 401] width 202 height 43
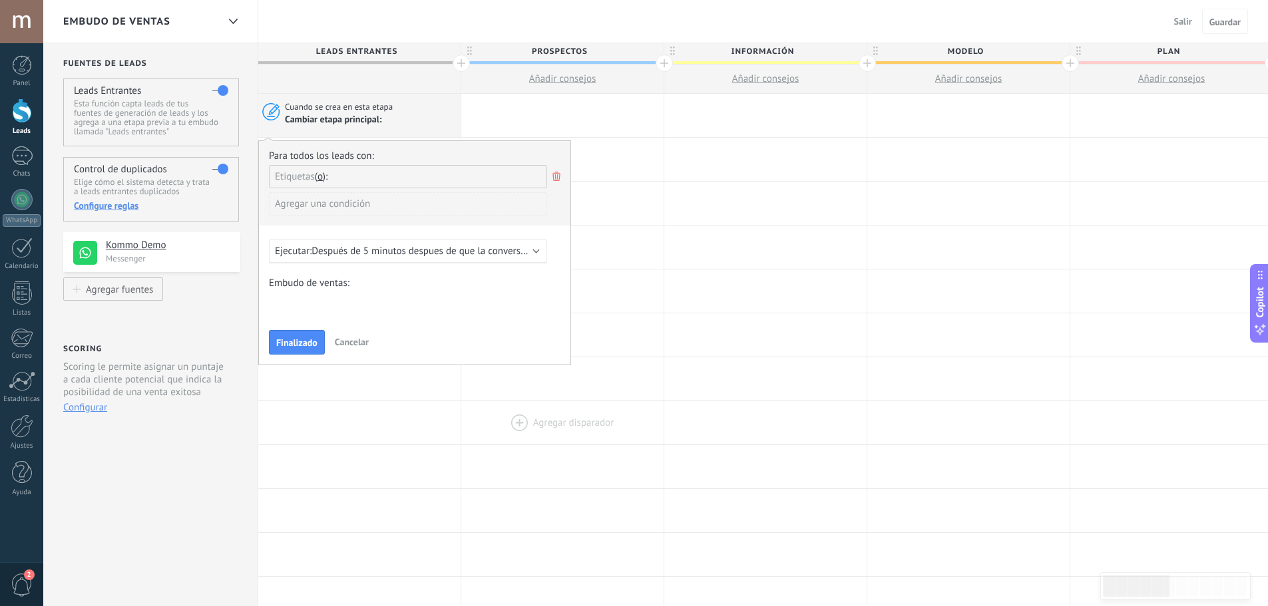
scroll to position [0, 0]
click at [292, 342] on span "Finalizado" at bounding box center [296, 344] width 41 height 9
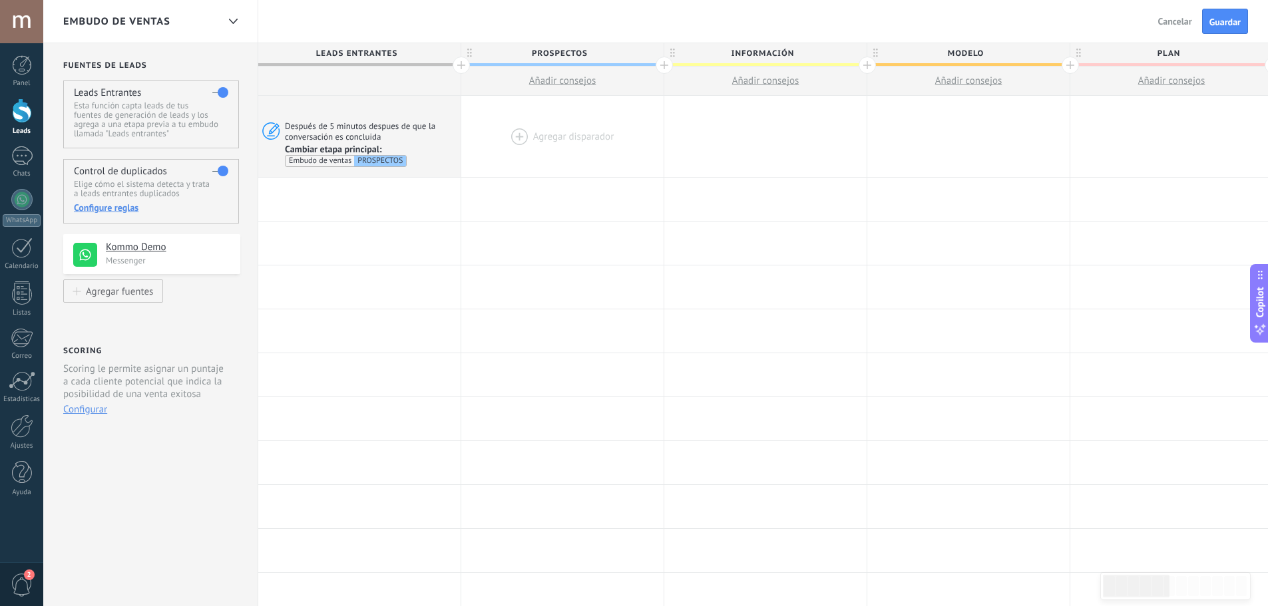
click at [551, 136] on div at bounding box center [562, 136] width 202 height 81
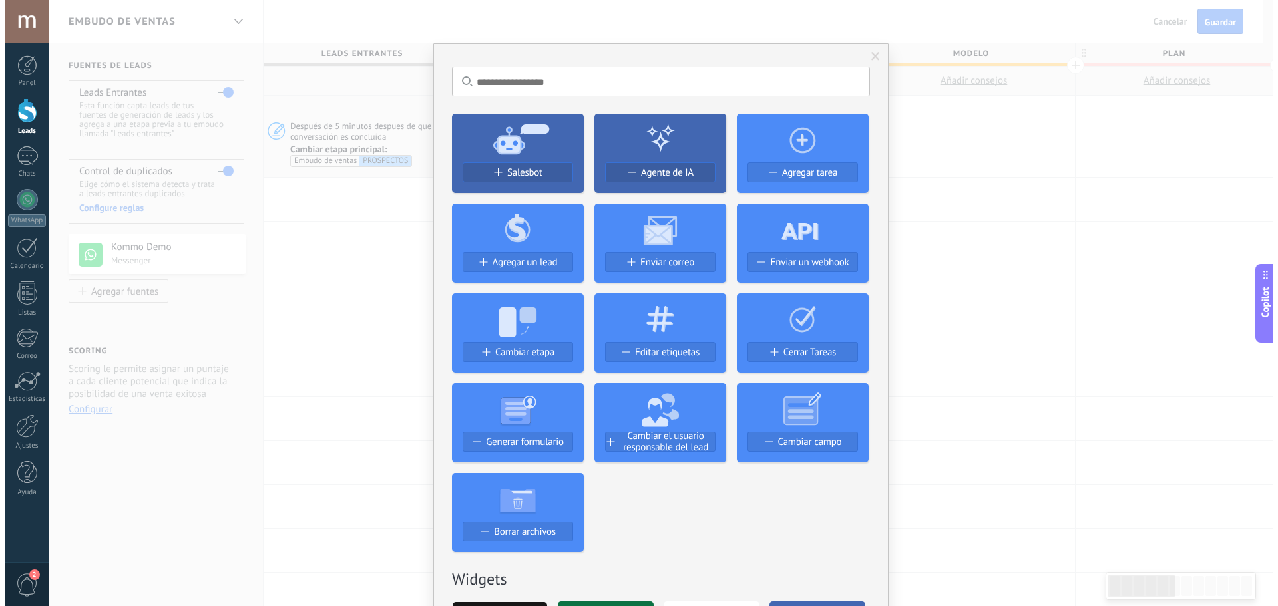
scroll to position [0, 3]
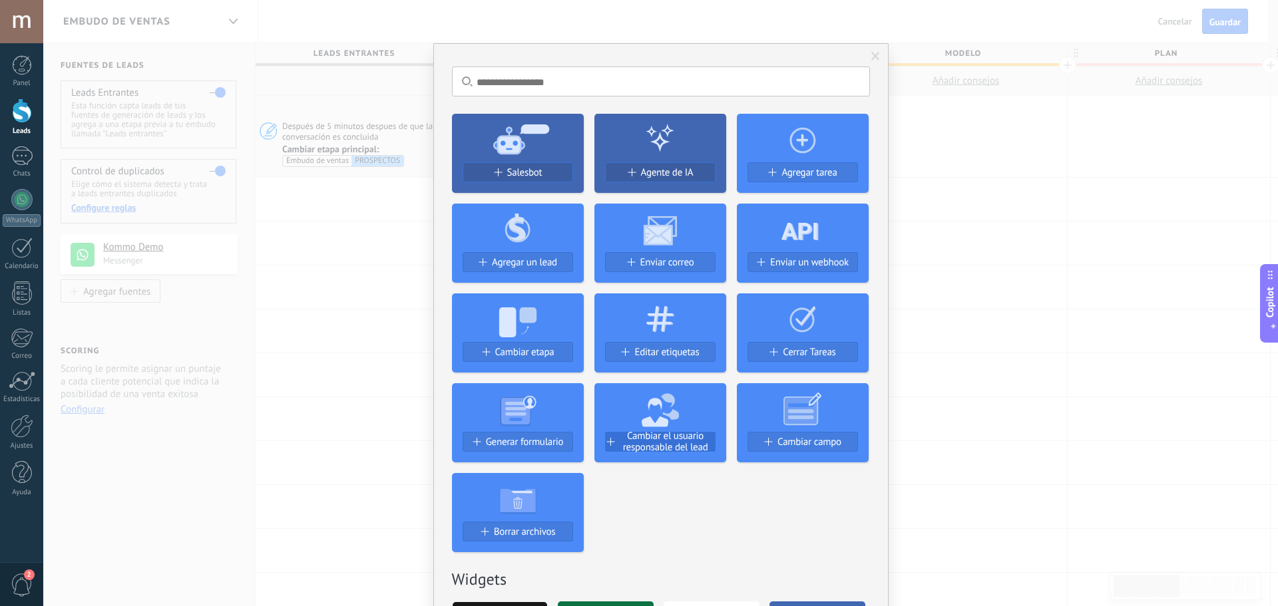
click at [640, 443] on span "Cambiar el usuario responsable del lead" at bounding box center [665, 442] width 99 height 23
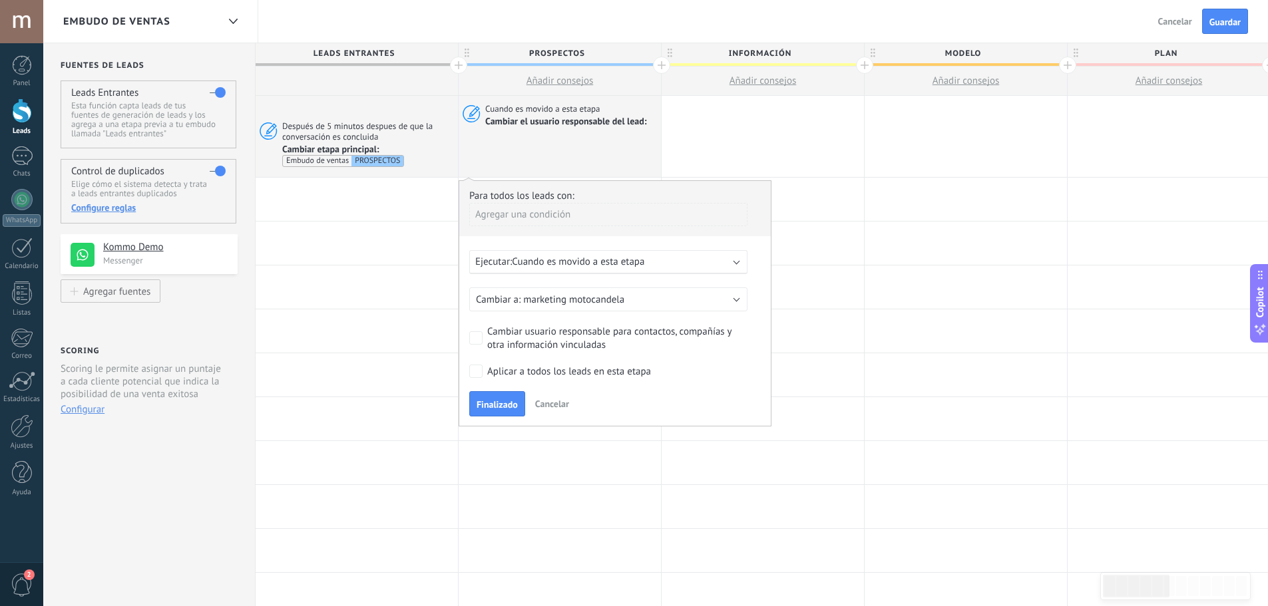
click at [737, 258] on b at bounding box center [736, 261] width 7 height 7
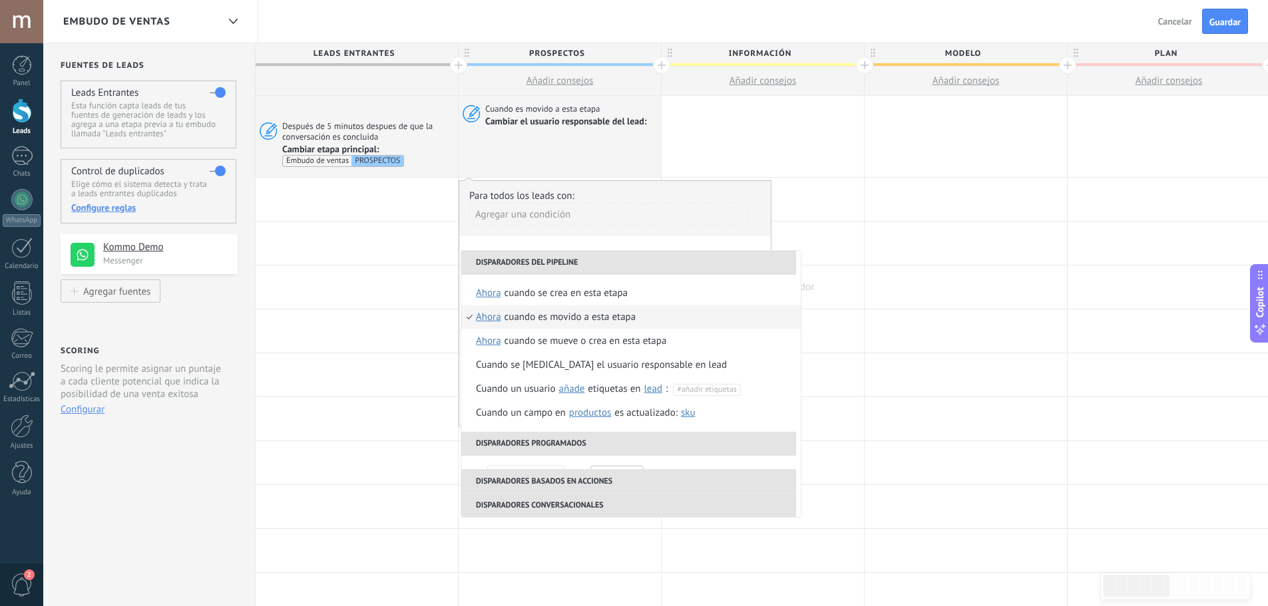
click at [860, 304] on div at bounding box center [763, 287] width 202 height 43
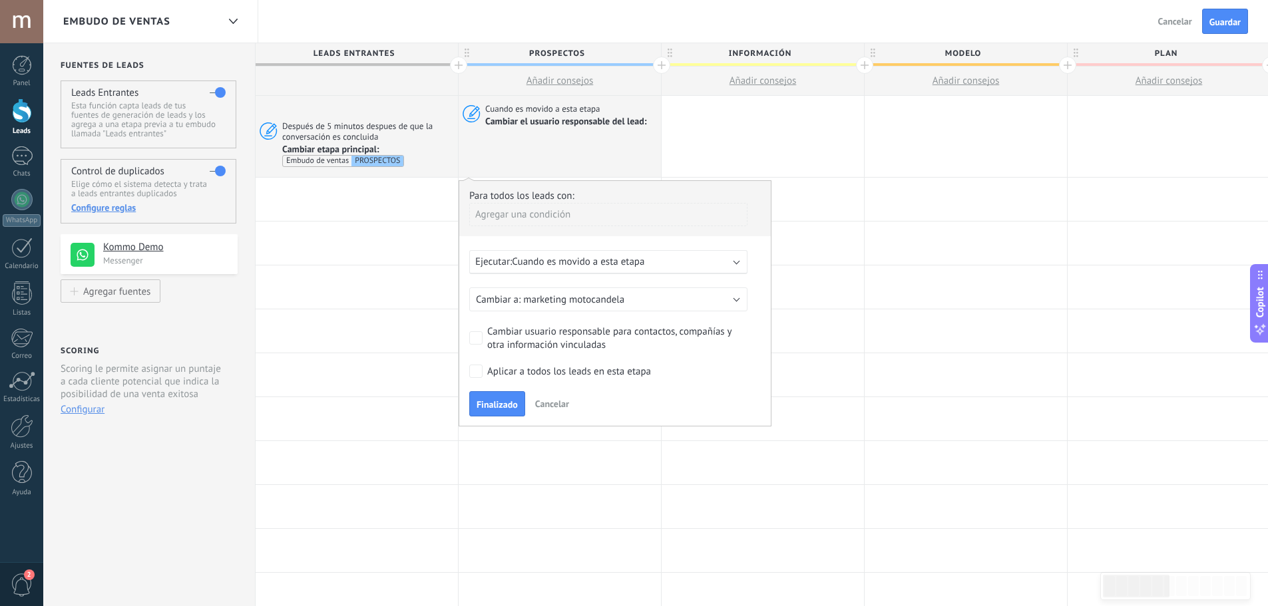
click at [564, 396] on button "Cancelar" at bounding box center [552, 404] width 45 height 20
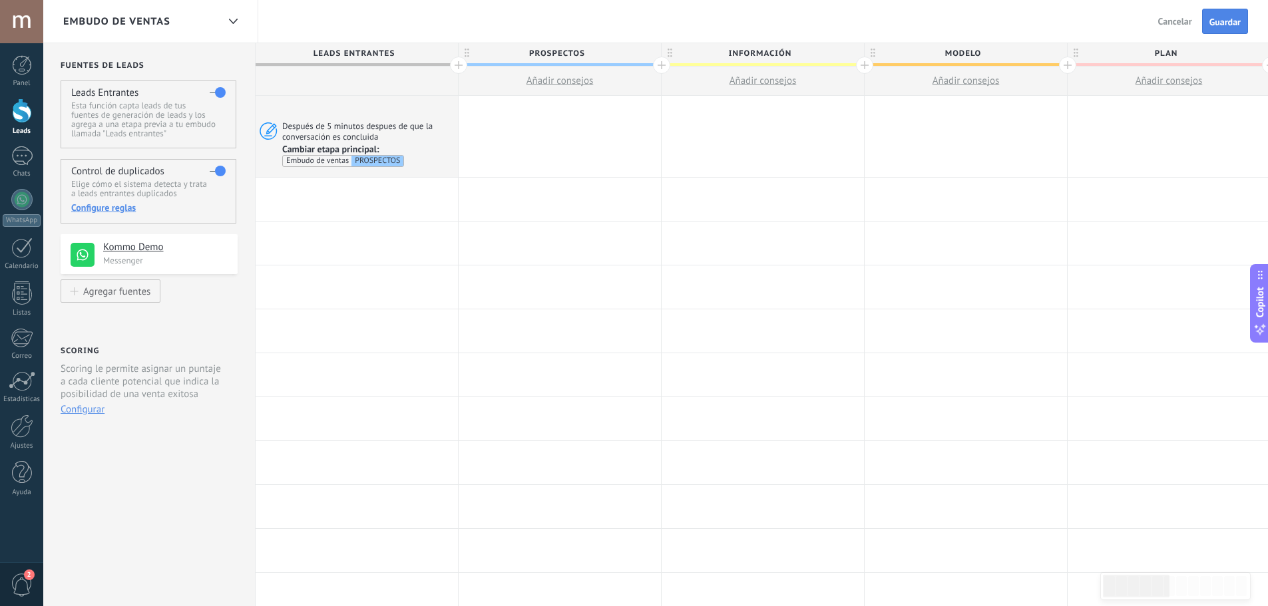
click at [1225, 21] on span "Guardar" at bounding box center [1224, 21] width 31 height 9
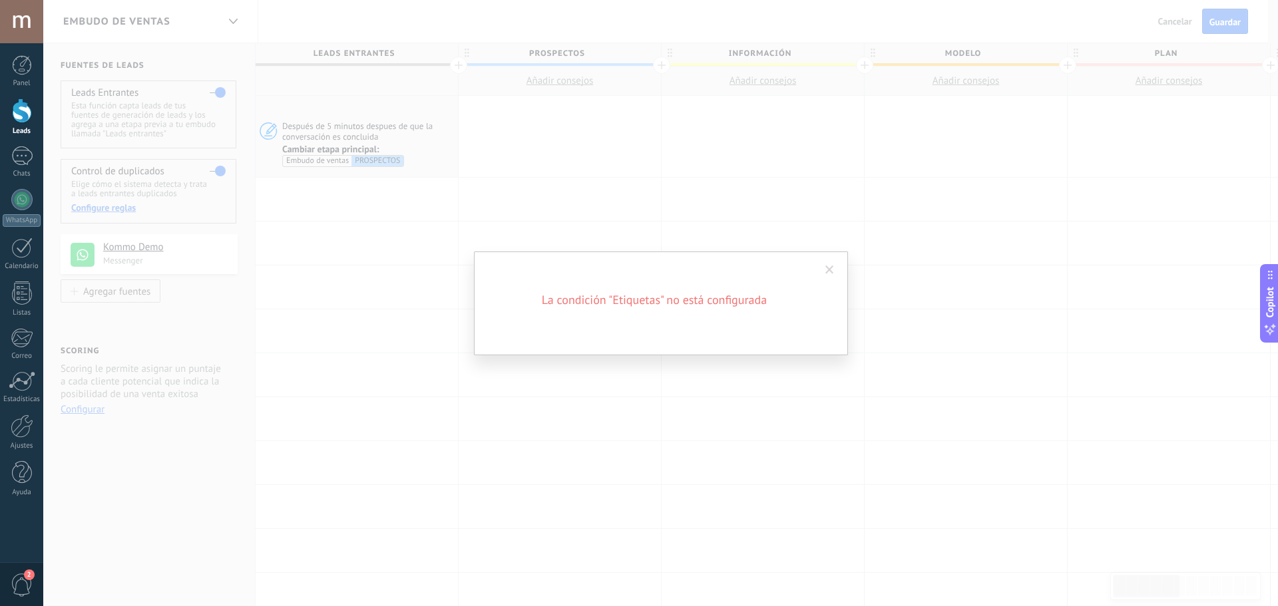
click at [835, 273] on span at bounding box center [830, 270] width 22 height 23
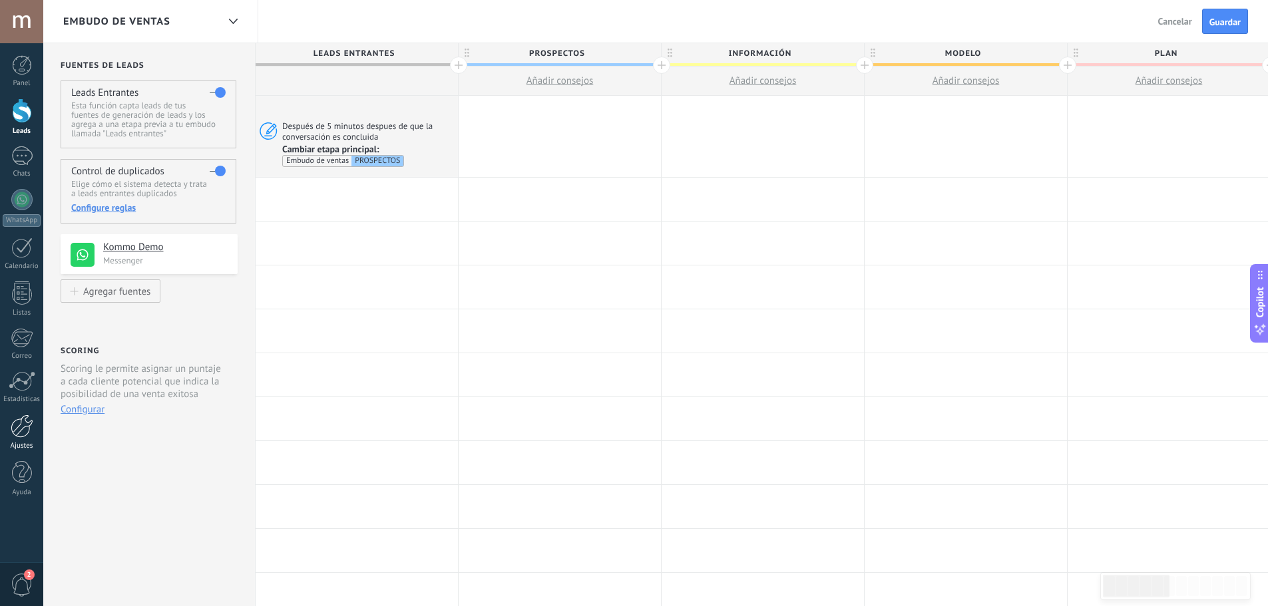
click at [24, 427] on div at bounding box center [22, 426] width 23 height 23
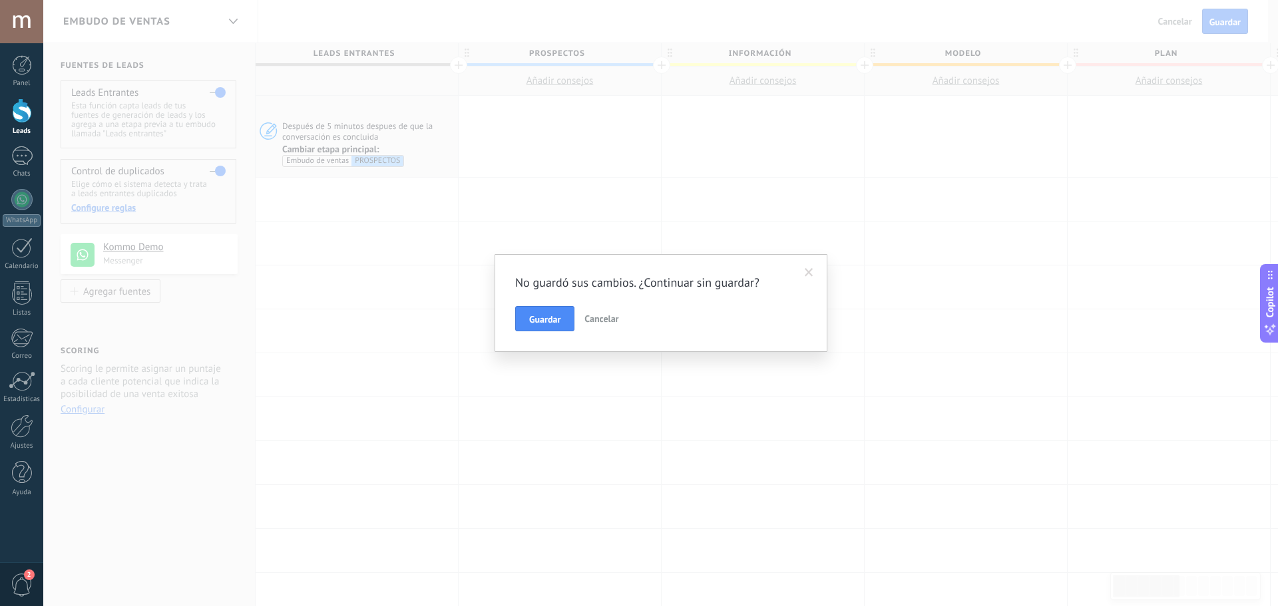
click at [554, 316] on span "Guardar" at bounding box center [544, 319] width 31 height 9
click at [663, 306] on h2 "La condición "Etiquetas" no está configurada" at bounding box center [654, 300] width 319 height 16
click at [836, 271] on span at bounding box center [830, 270] width 22 height 23
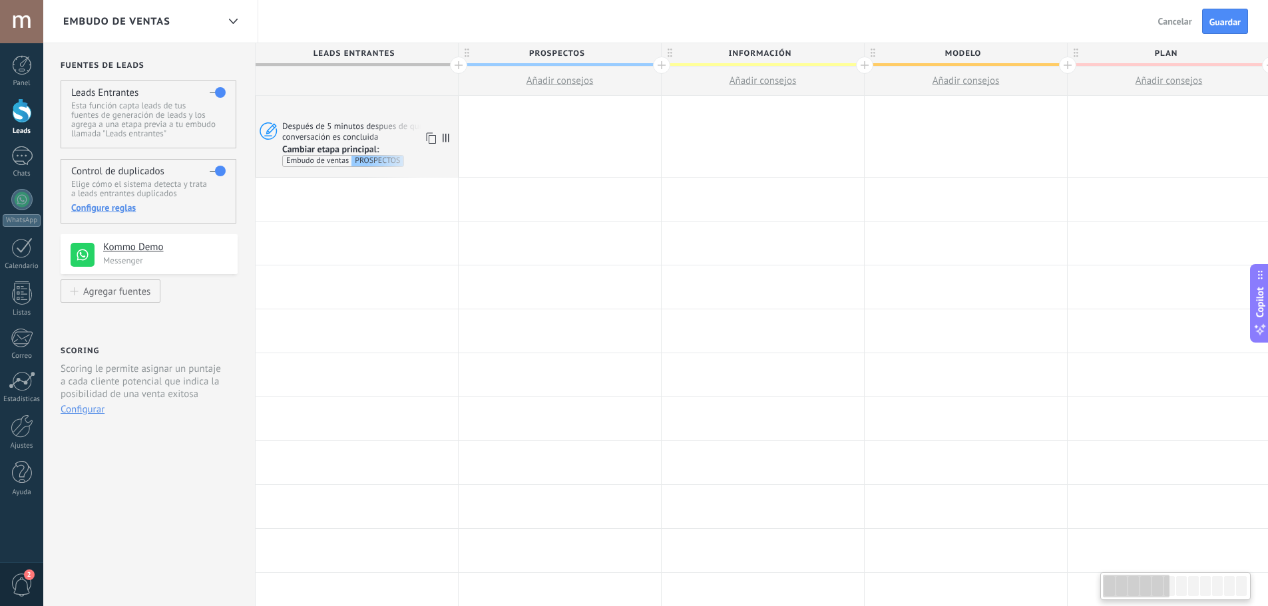
click at [359, 132] on span "Después de 5 minutos despues de que la conversación es concluida" at bounding box center [368, 131] width 172 height 22
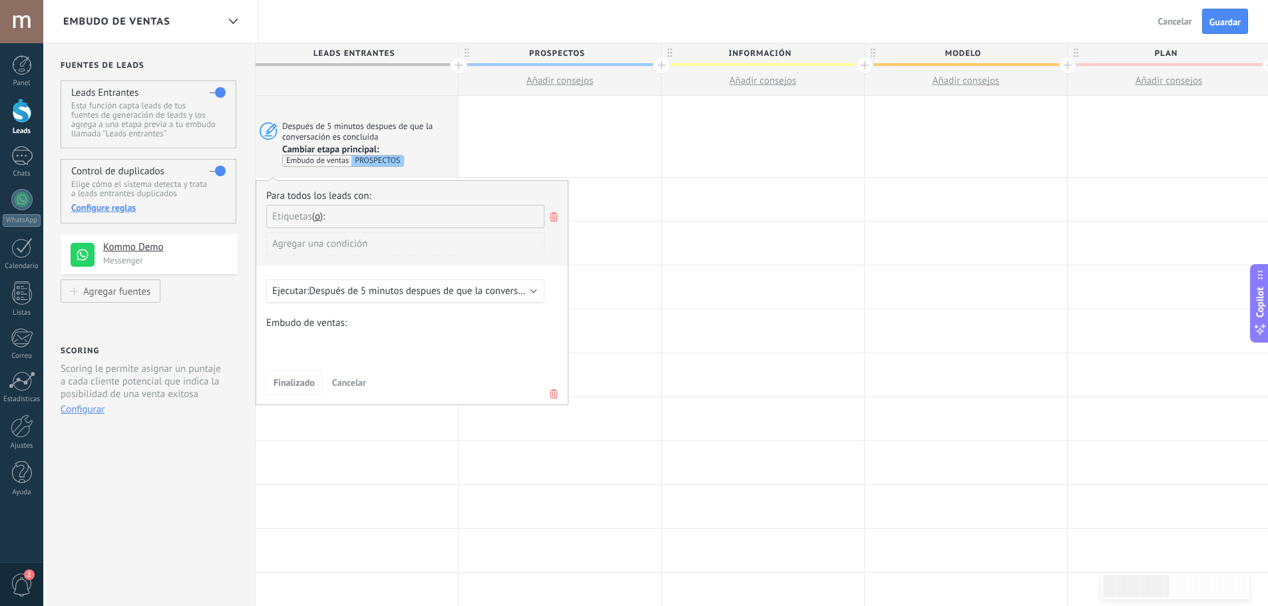
click at [550, 391] on icon at bounding box center [553, 394] width 15 height 16
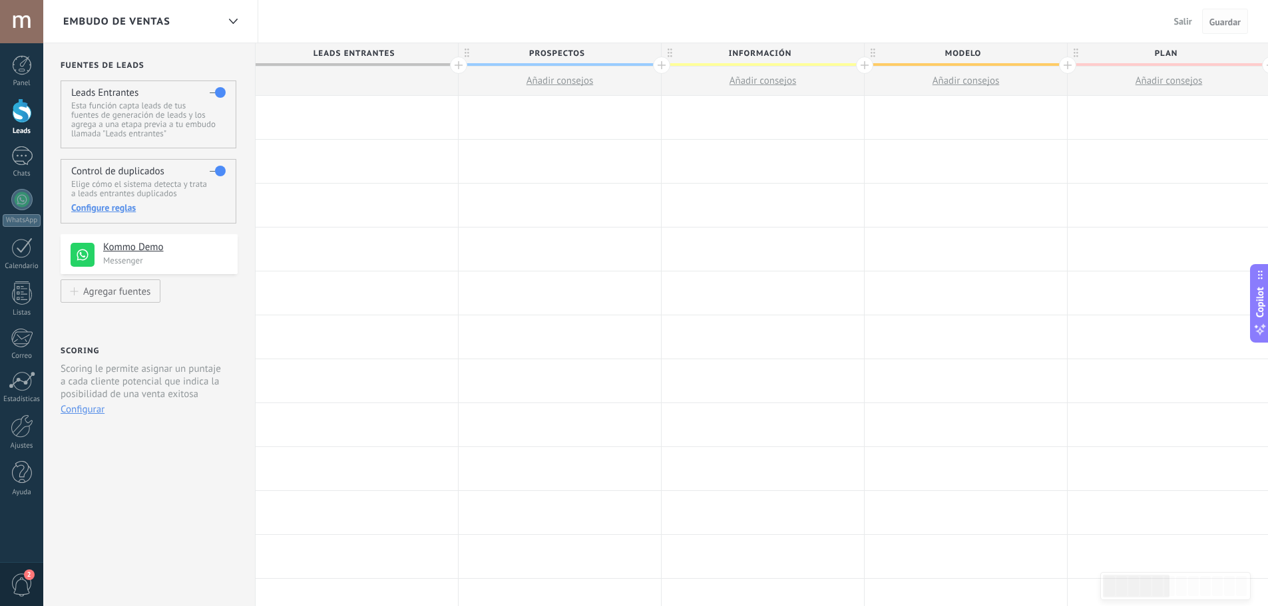
click at [1239, 21] on button "Guardar" at bounding box center [1225, 21] width 46 height 25
click at [1223, 25] on span "Guardar" at bounding box center [1224, 21] width 31 height 9
click at [1222, 23] on span "Guardar" at bounding box center [1224, 21] width 31 height 9
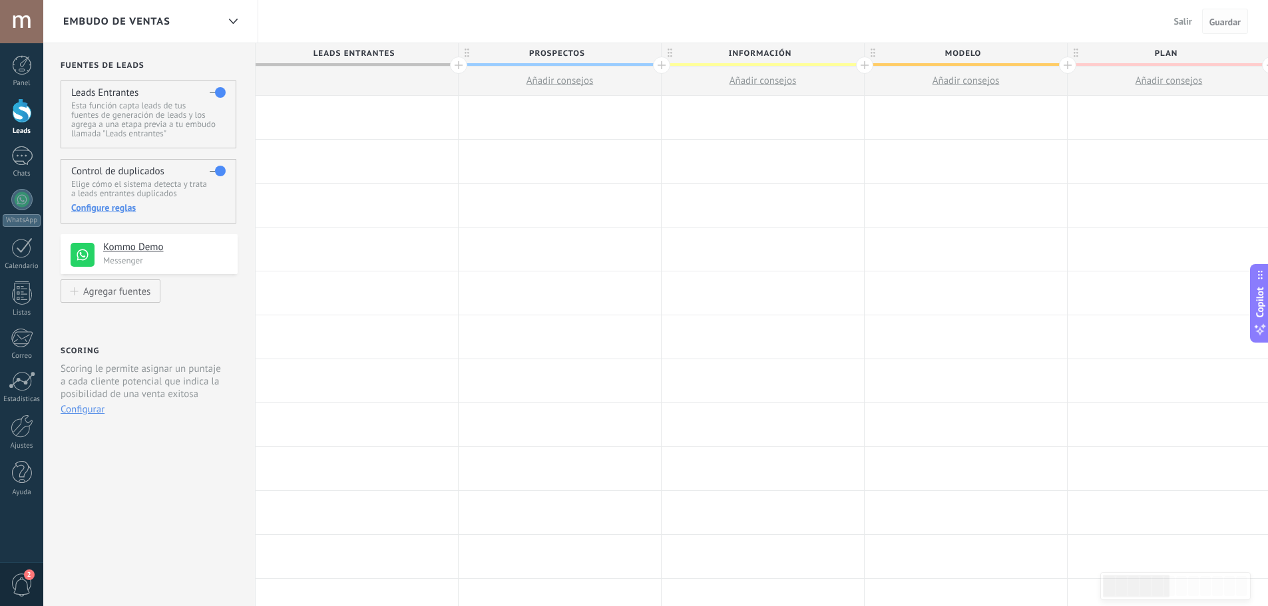
click at [1221, 23] on span "Guardar" at bounding box center [1224, 21] width 31 height 9
click at [235, 19] on icon at bounding box center [233, 21] width 9 height 5
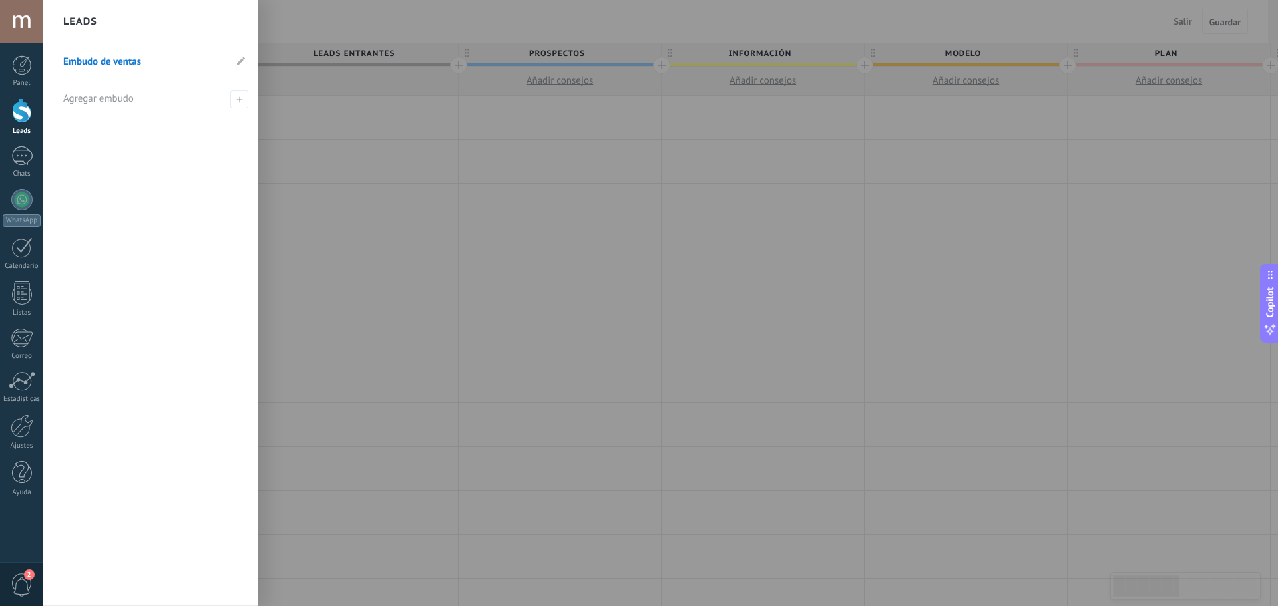
click at [321, 156] on div at bounding box center [682, 303] width 1278 height 606
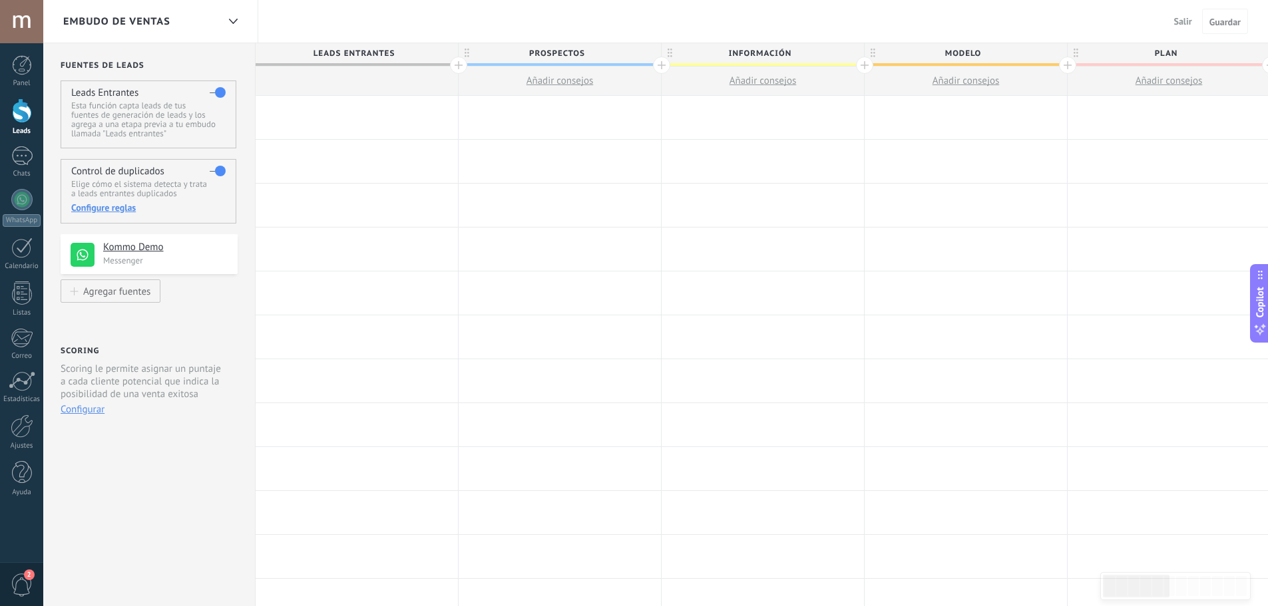
click at [25, 112] on div at bounding box center [22, 111] width 20 height 25
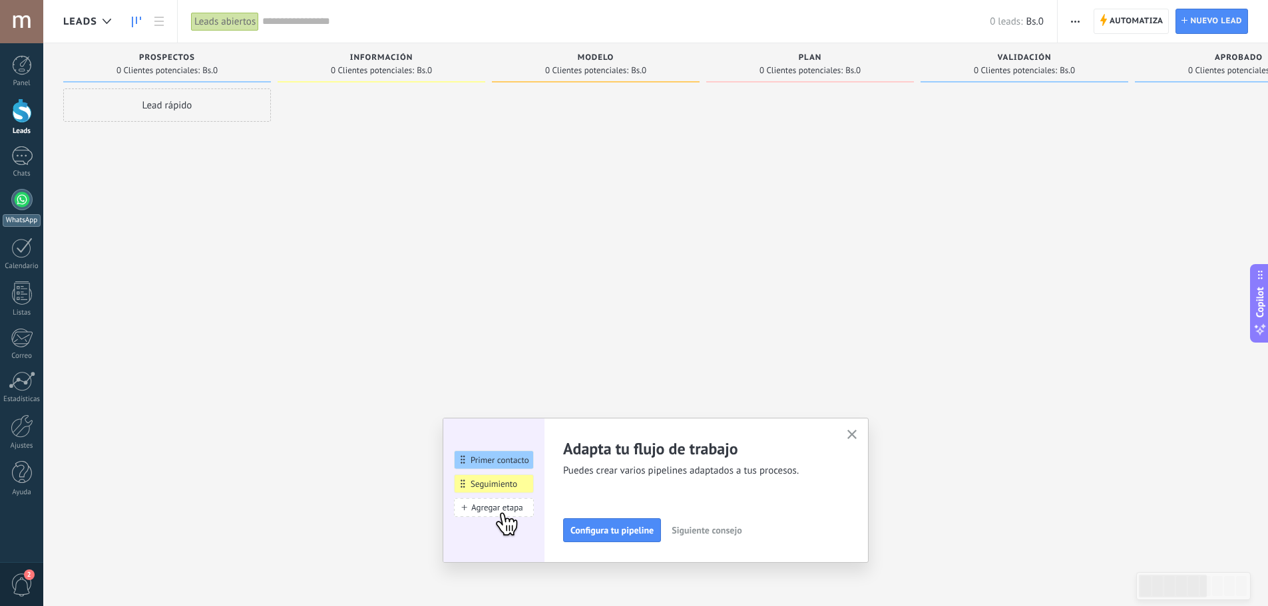
click at [15, 202] on div at bounding box center [21, 199] width 21 height 21
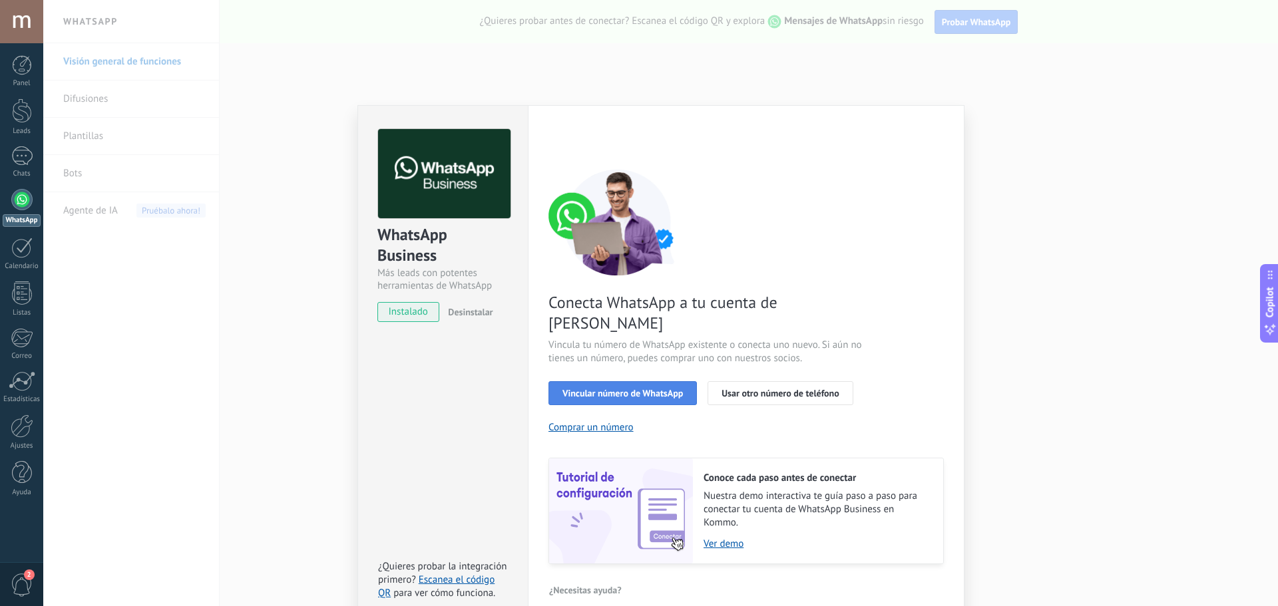
click at [614, 389] on span "Vincular número de WhatsApp" at bounding box center [622, 393] width 120 height 9
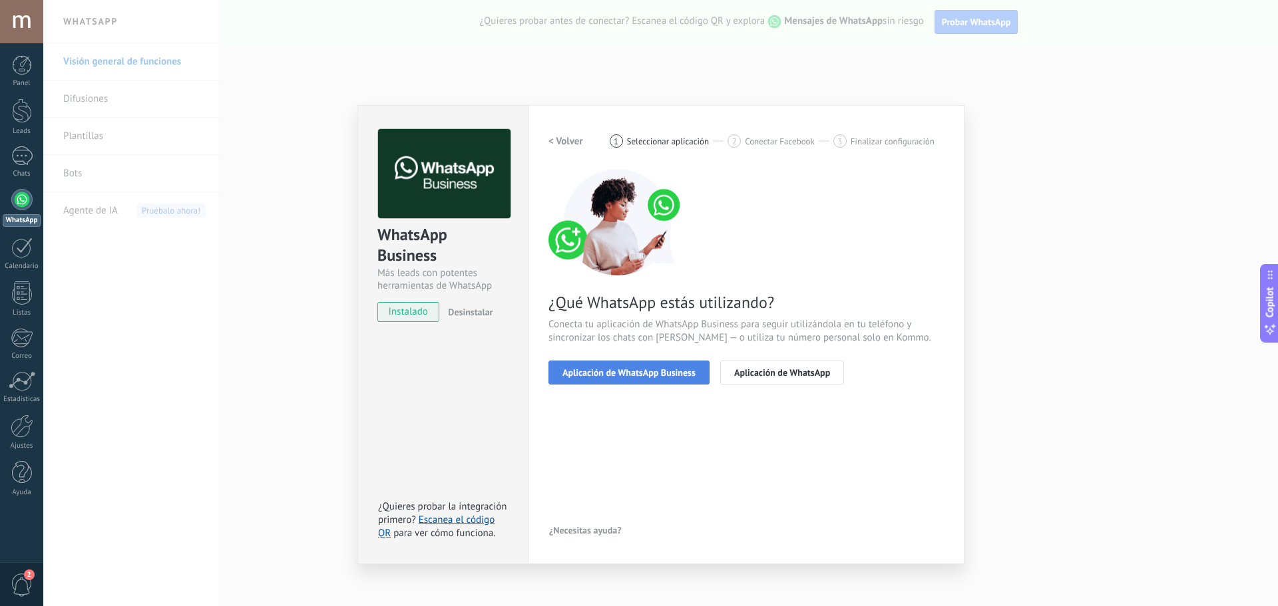
click at [669, 371] on span "Aplicación de WhatsApp Business" at bounding box center [628, 372] width 133 height 9
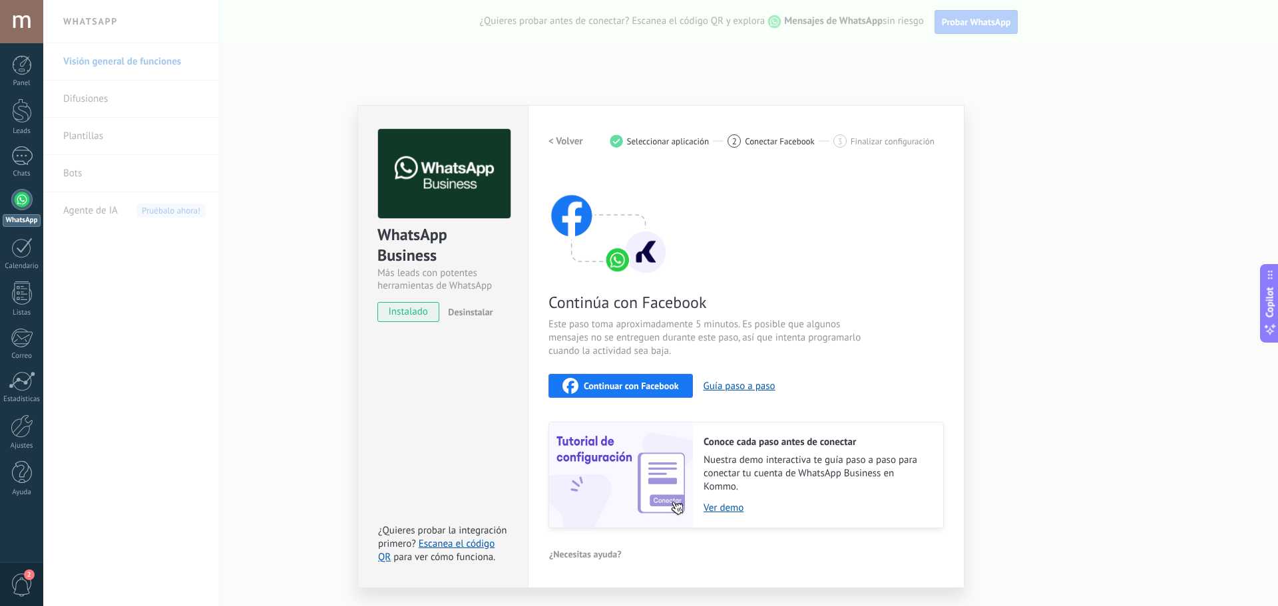
drag, startPoint x: 746, startPoint y: 380, endPoint x: 883, endPoint y: 416, distance: 141.1
click at [883, 416] on div "Continúa con Facebook Este paso toma aproximadamente 5 minutos. Es posible que …" at bounding box center [745, 348] width 395 height 359
click at [735, 384] on button "Guía paso a paso" at bounding box center [740, 386] width 72 height 13
click at [612, 375] on button "Continuar con Facebook" at bounding box center [620, 386] width 144 height 24
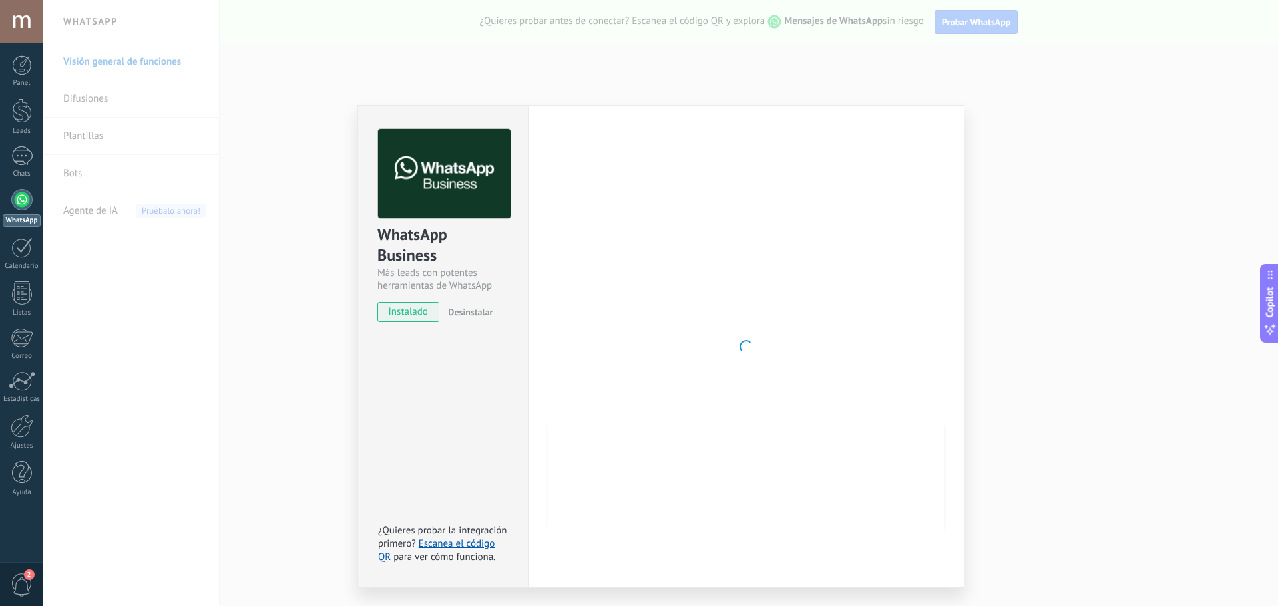
click at [766, 175] on div at bounding box center [745, 346] width 395 height 435
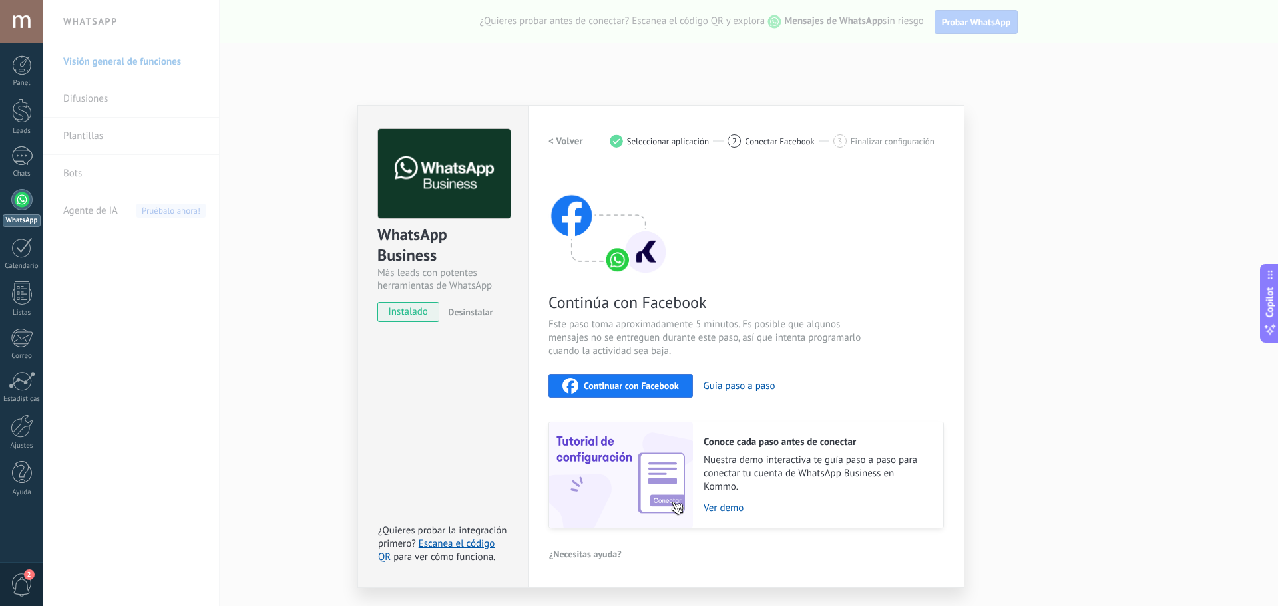
click at [621, 383] on span "Continuar con Facebook" at bounding box center [631, 385] width 95 height 9
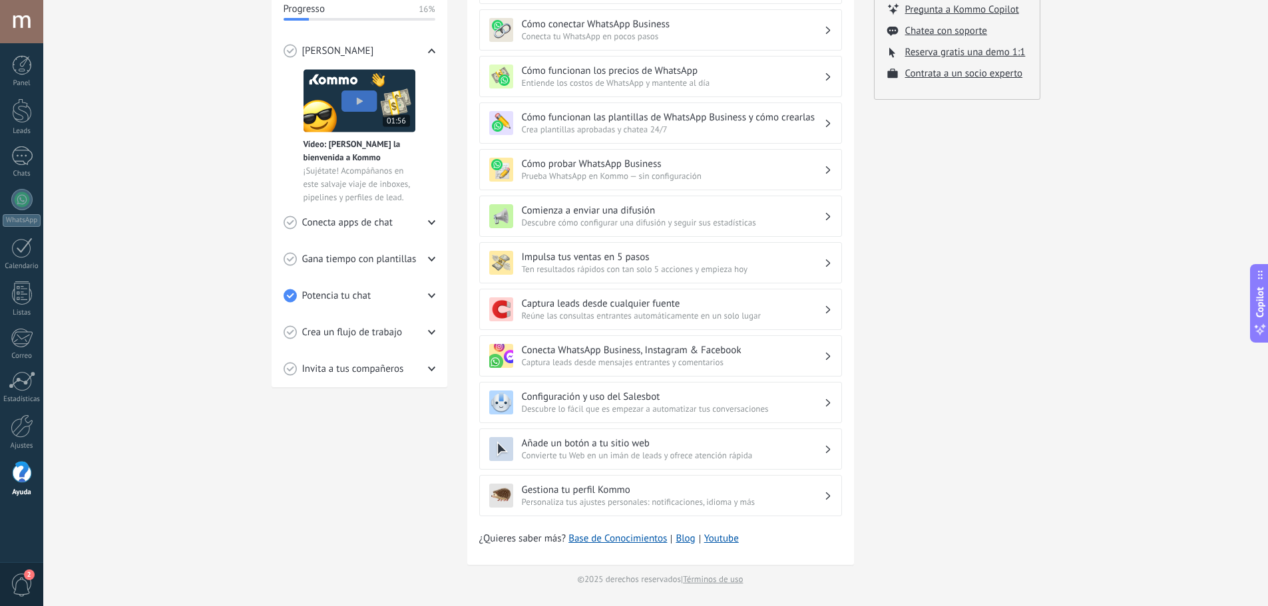
click at [3, 17] on div at bounding box center [21, 21] width 43 height 43
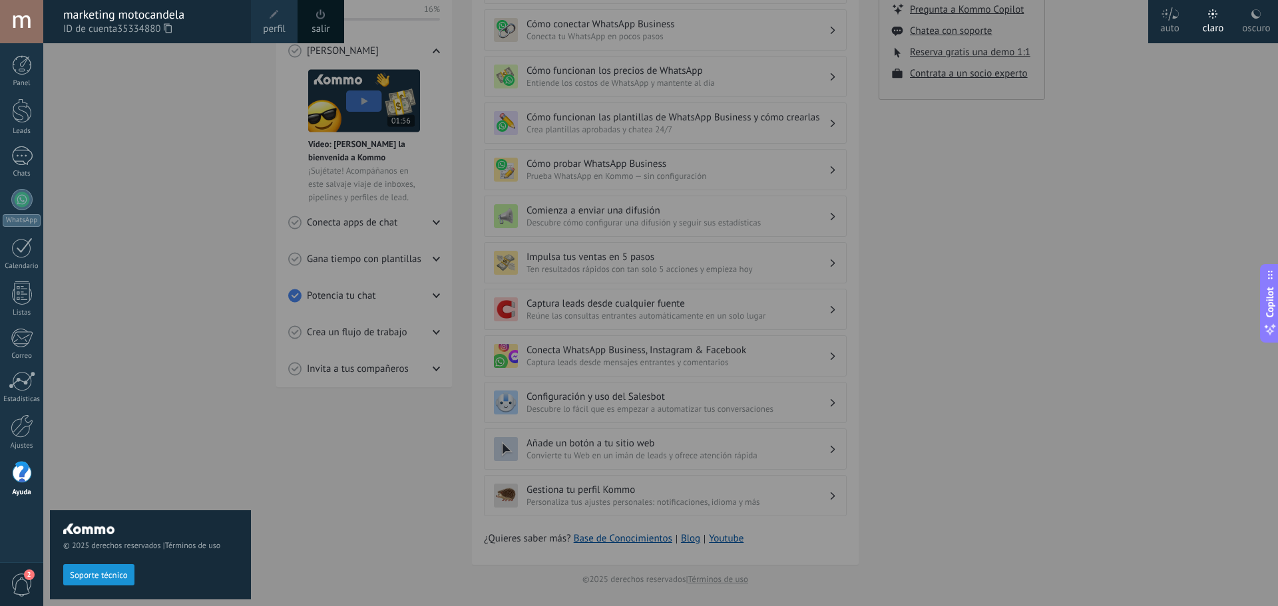
click at [276, 17] on span at bounding box center [274, 14] width 9 height 9
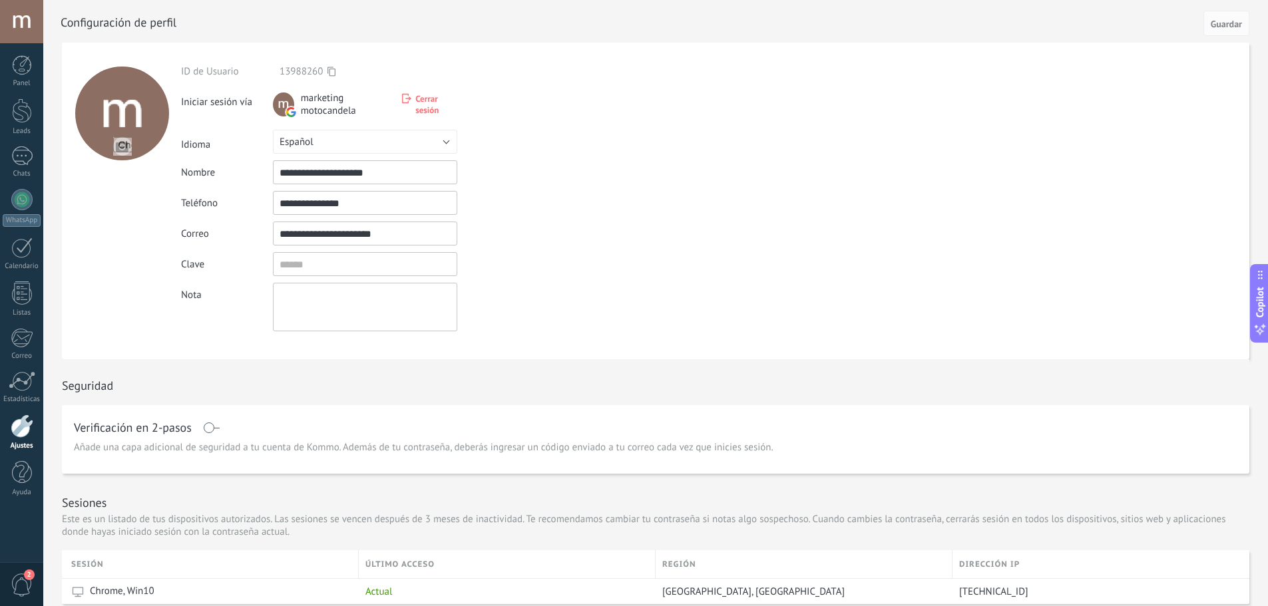
click at [21, 43] on div "Panel Leads Chats WhatsApp Clientes" at bounding box center [43, 303] width 87 height 520
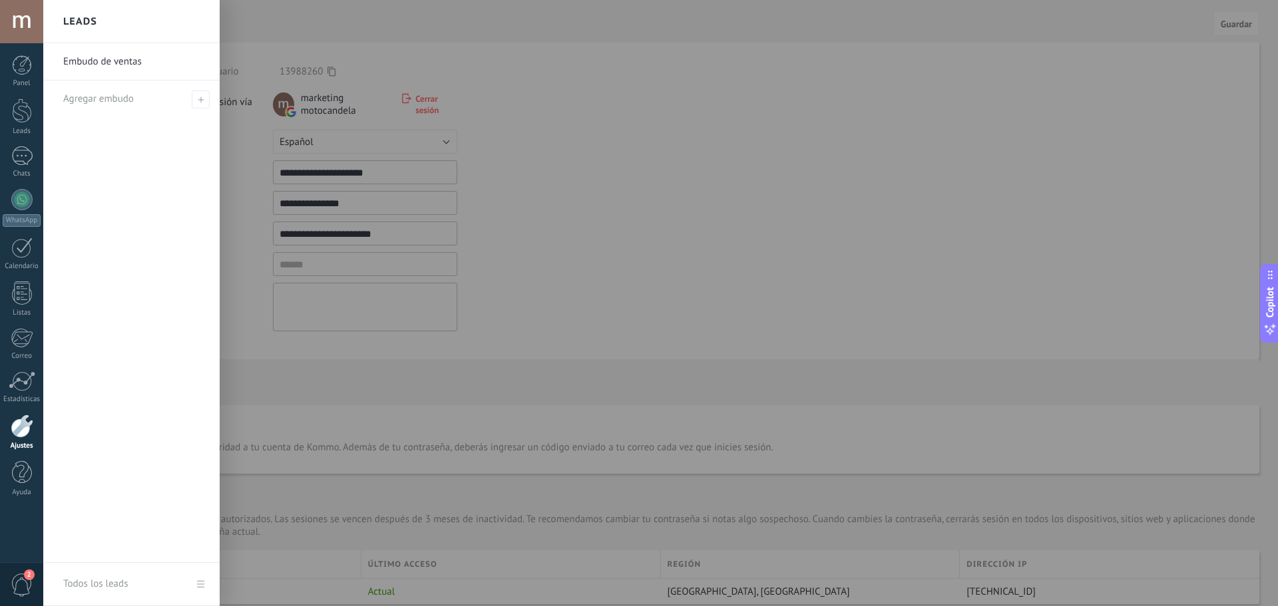
click at [563, 132] on div at bounding box center [682, 303] width 1278 height 606
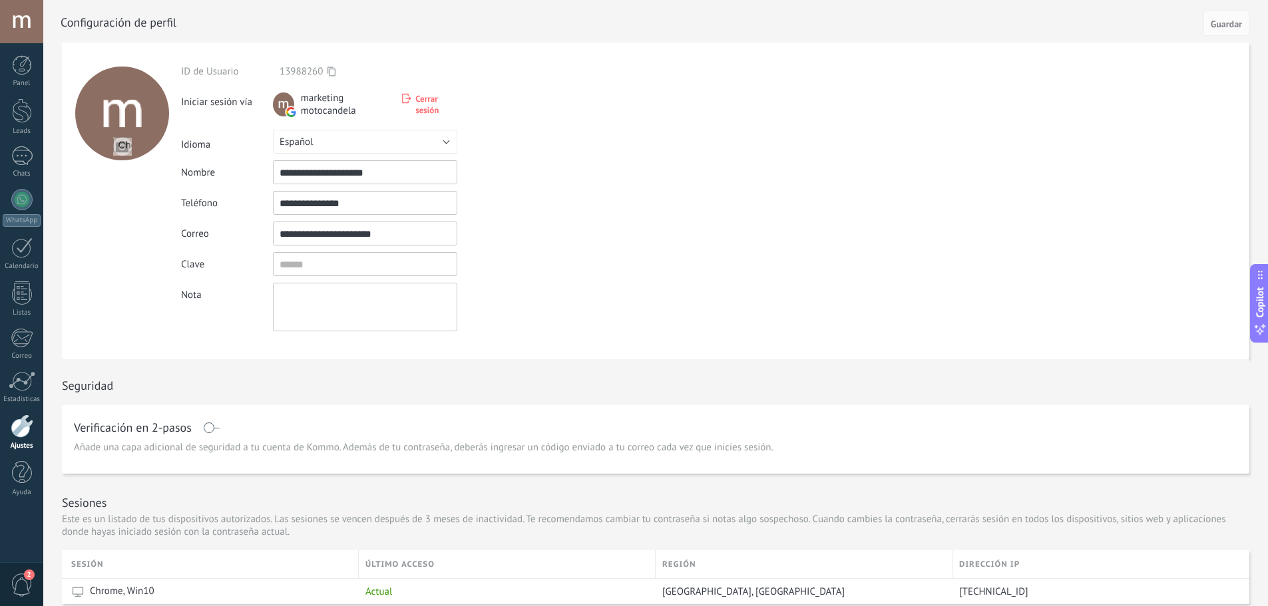
click at [415, 104] on div "Cerrar sesión" at bounding box center [429, 104] width 55 height 23
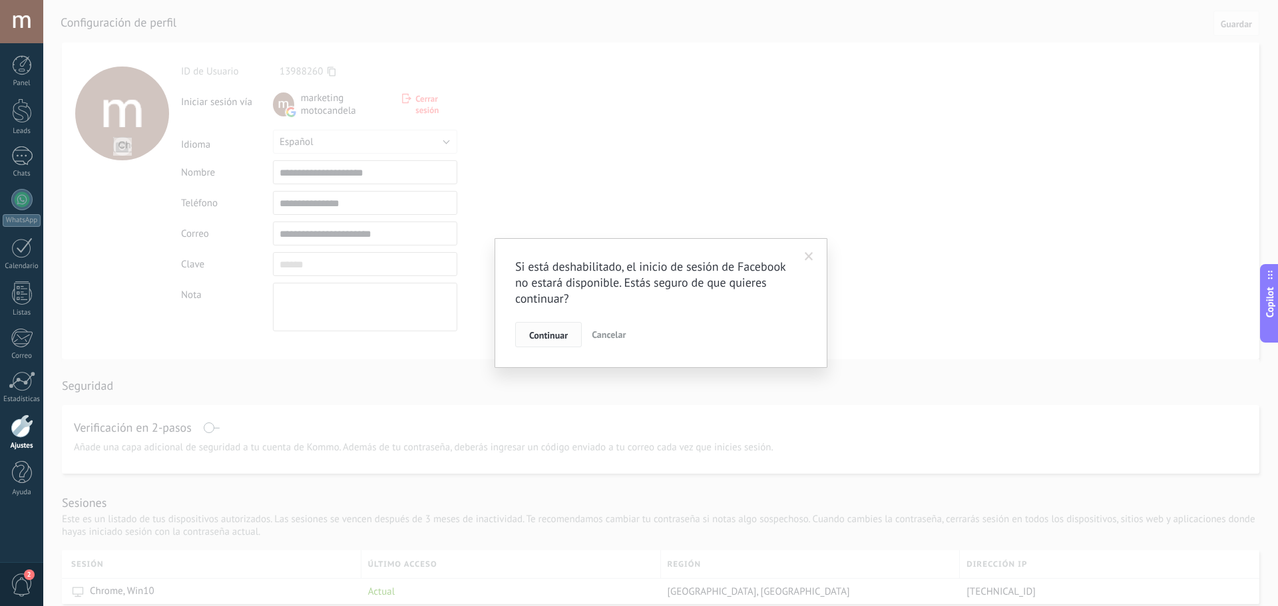
click at [546, 339] on span "Continuar" at bounding box center [548, 335] width 39 height 9
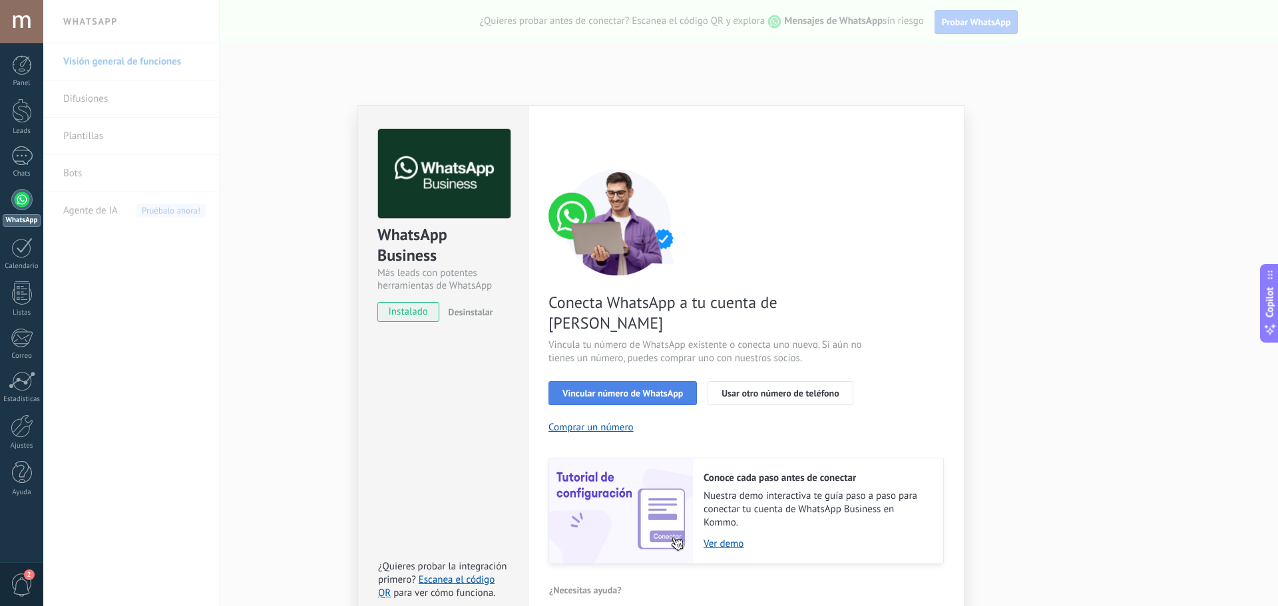
click at [636, 389] on span "Vincular número de WhatsApp" at bounding box center [622, 393] width 120 height 9
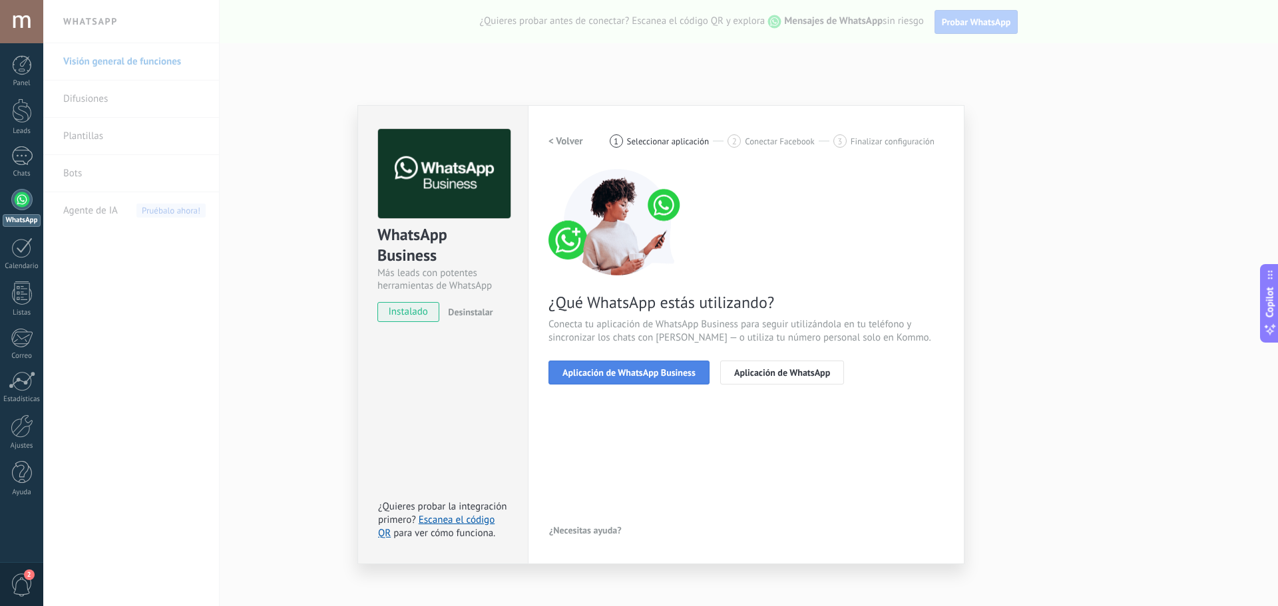
click at [671, 375] on span "Aplicación de WhatsApp Business" at bounding box center [628, 372] width 133 height 9
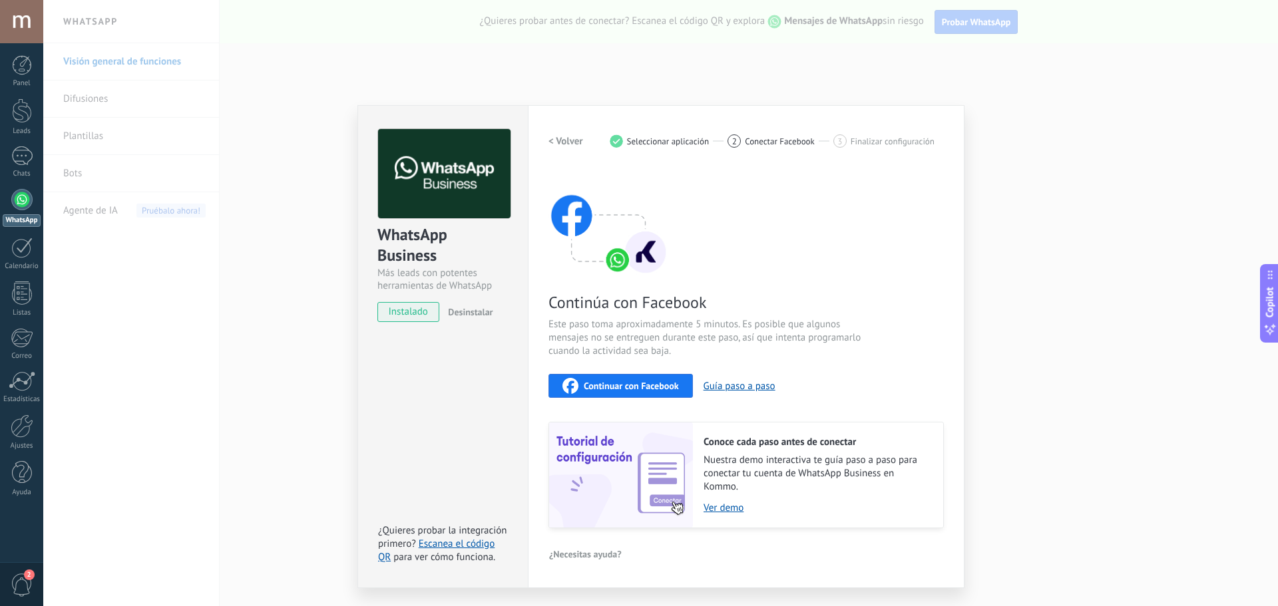
click at [629, 379] on div "Continuar con Facebook" at bounding box center [620, 386] width 116 height 16
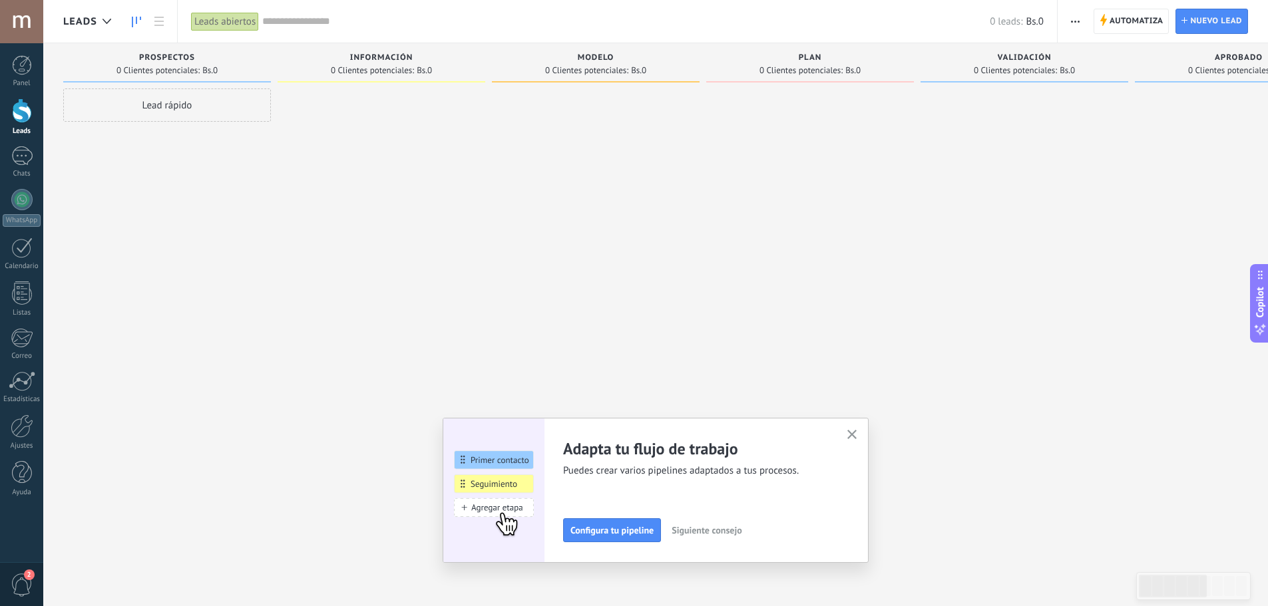
drag, startPoint x: 3, startPoint y: 65, endPoint x: 49, endPoint y: 52, distance: 47.0
click at [3, 65] on link "Panel" at bounding box center [21, 71] width 43 height 33
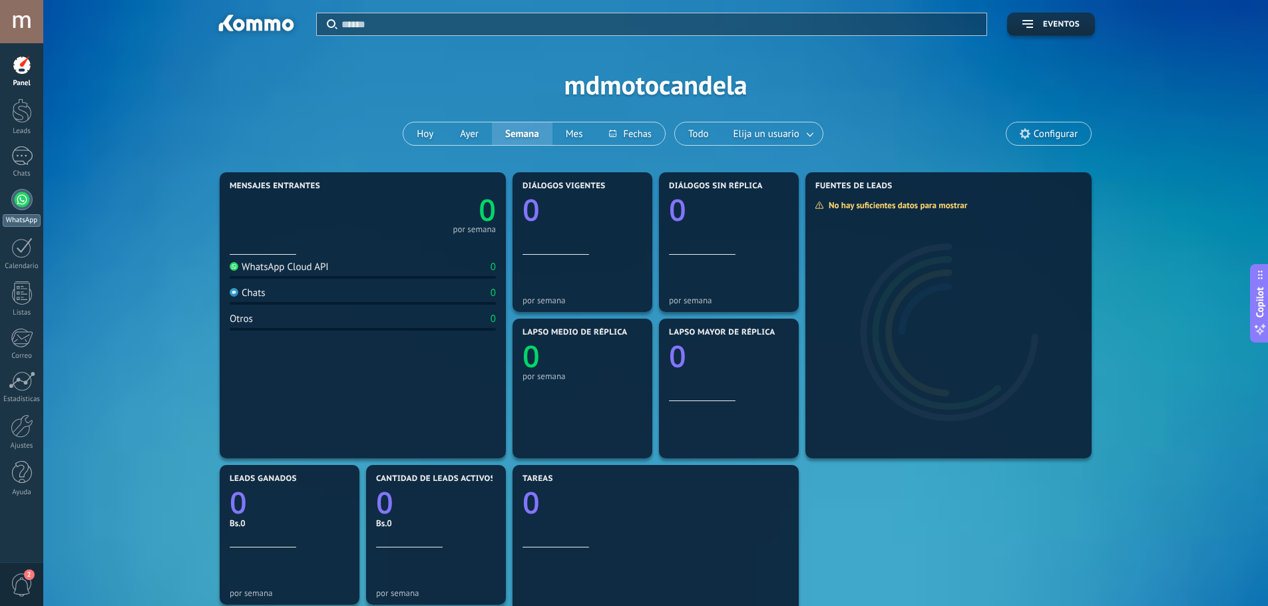
click at [21, 192] on div at bounding box center [21, 199] width 21 height 21
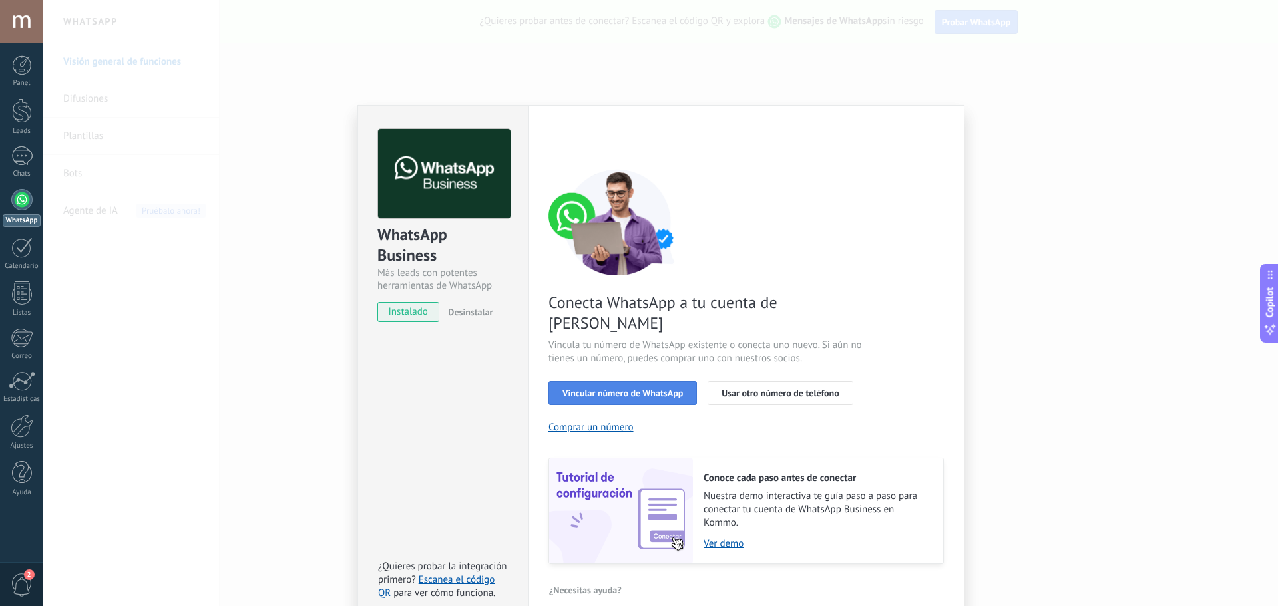
click at [610, 389] on span "Vincular número de WhatsApp" at bounding box center [622, 393] width 120 height 9
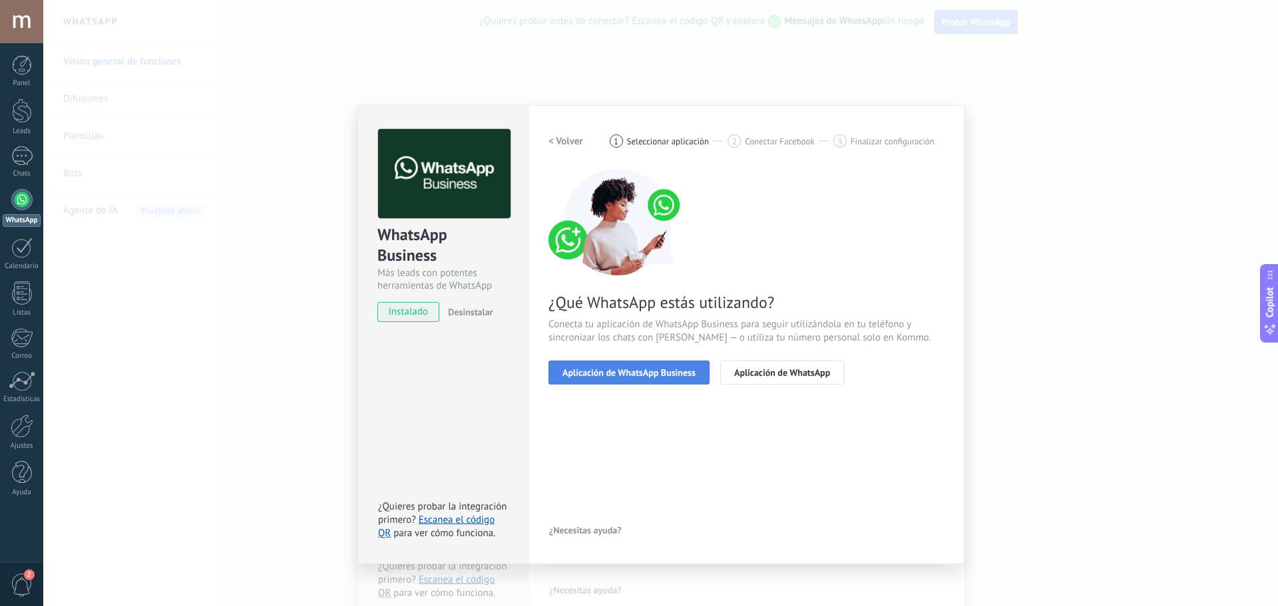
click at [652, 374] on span "Aplicación de WhatsApp Business" at bounding box center [628, 372] width 133 height 9
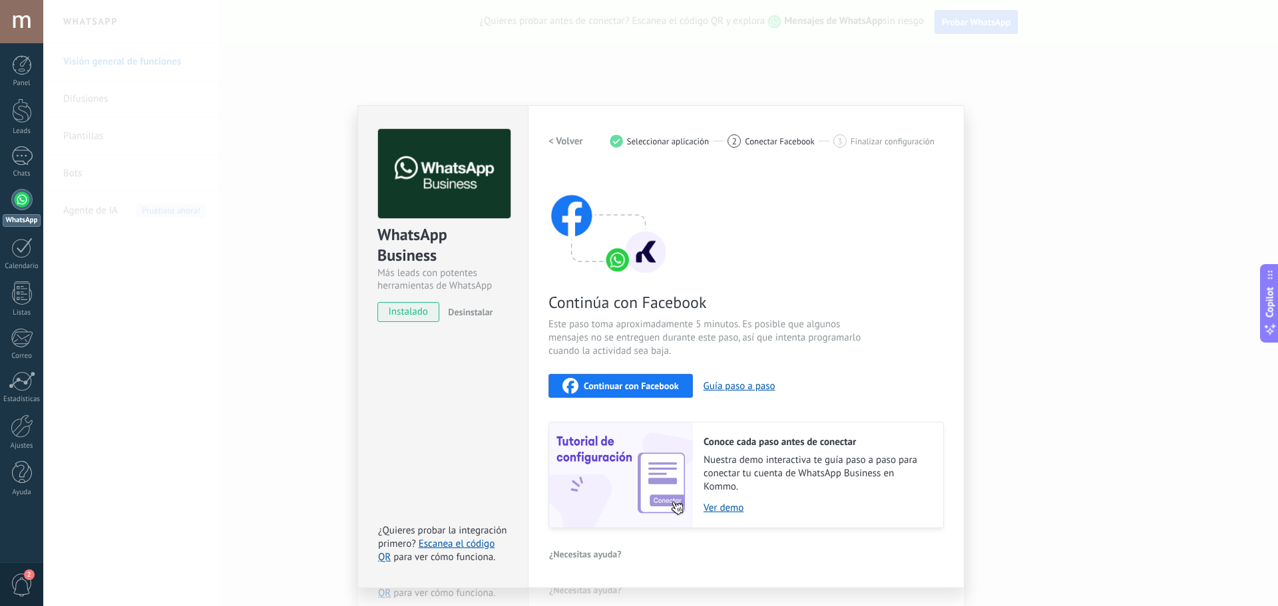
click at [626, 381] on span "Continuar con Facebook" at bounding box center [631, 385] width 95 height 9
